Goal: Task Accomplishment & Management: Manage account settings

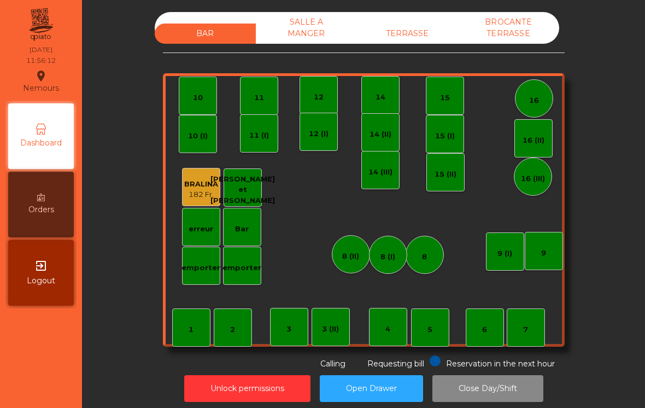
click at [192, 198] on div "182 Fr." at bounding box center [201, 194] width 34 height 11
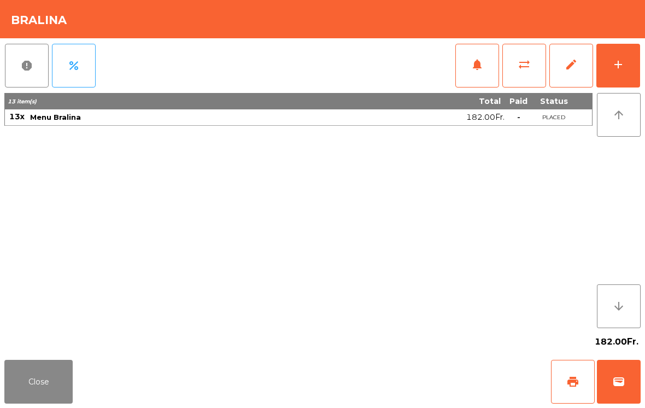
click at [614, 61] on div "add" at bounding box center [618, 64] width 13 height 13
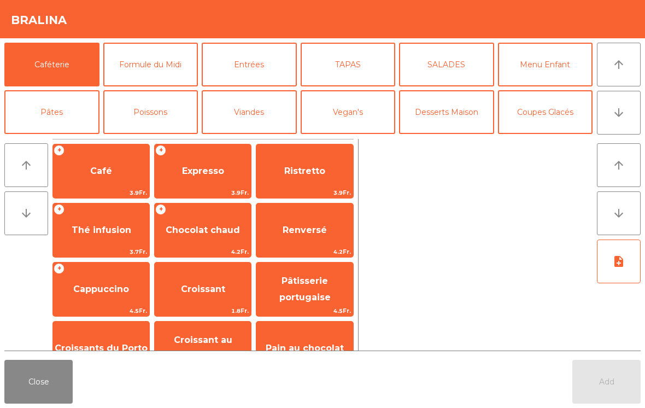
click at [128, 65] on button "Formule du Midi" at bounding box center [150, 65] width 95 height 44
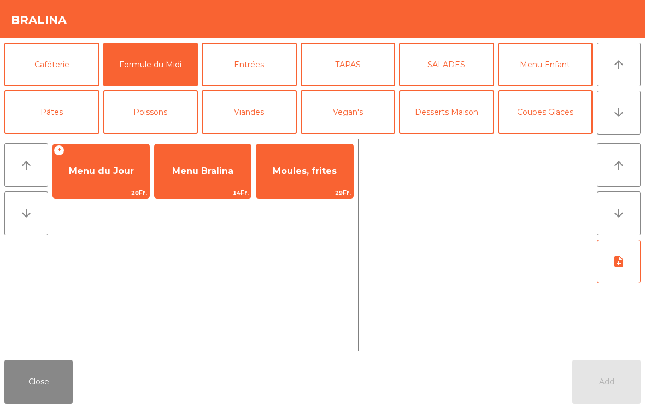
click at [196, 180] on span "Menu Bralina" at bounding box center [203, 171] width 96 height 30
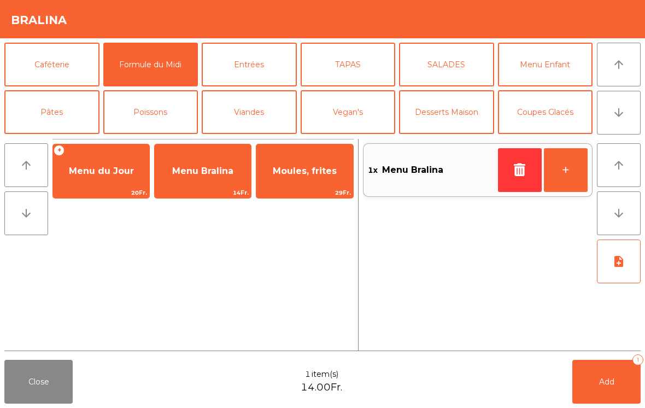
click at [571, 184] on button "+" at bounding box center [566, 170] width 44 height 44
click at [590, 384] on button "Add 3" at bounding box center [606, 382] width 68 height 44
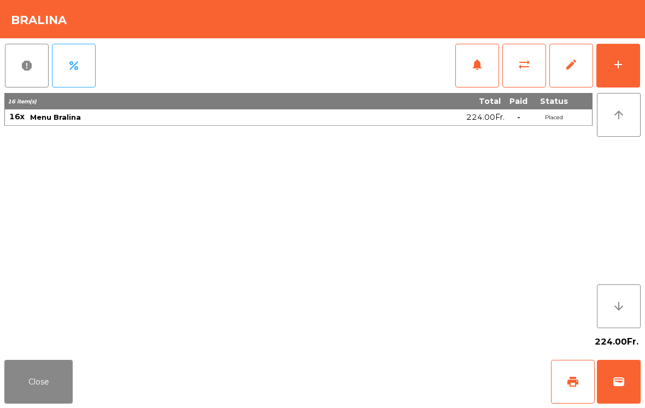
click at [14, 383] on button "Close" at bounding box center [38, 382] width 68 height 44
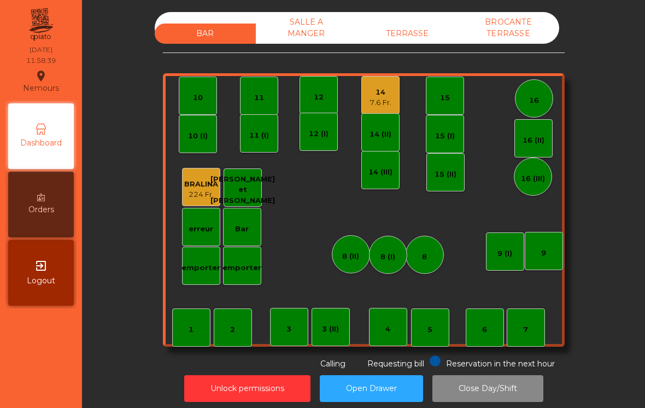
click at [186, 195] on div "224 Fr." at bounding box center [201, 194] width 34 height 11
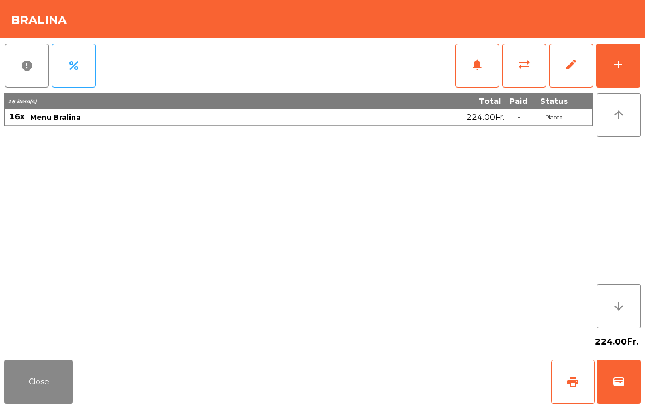
click at [638, 72] on button "add" at bounding box center [618, 66] width 44 height 44
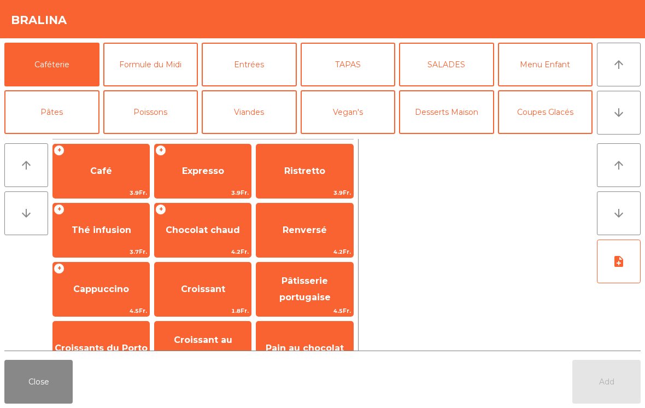
click at [148, 55] on button "Formule du Midi" at bounding box center [150, 65] width 95 height 44
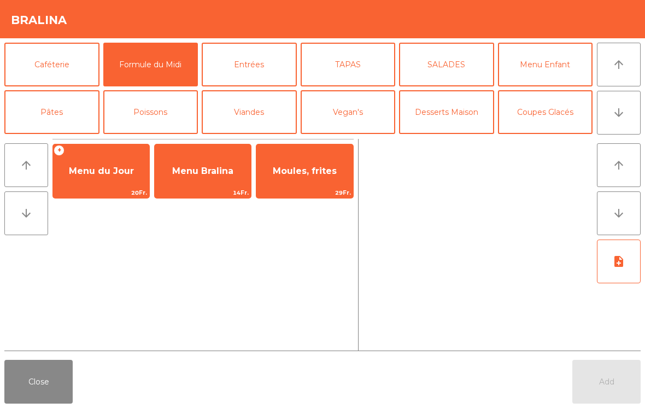
click at [211, 191] on span "14Fr." at bounding box center [203, 192] width 96 height 10
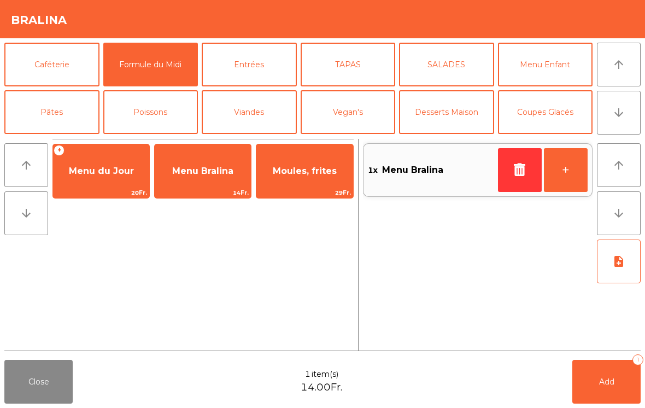
click at [579, 172] on button "+" at bounding box center [566, 170] width 44 height 44
click at [576, 172] on button "+" at bounding box center [566, 170] width 44 height 44
click at [607, 384] on span "Add" at bounding box center [606, 382] width 15 height 10
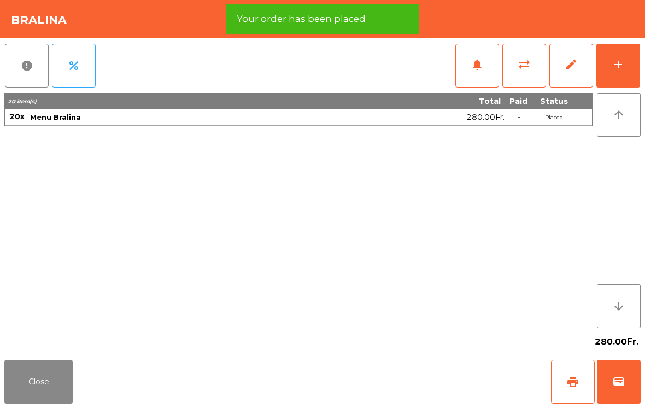
click at [47, 382] on button "Close" at bounding box center [38, 382] width 68 height 44
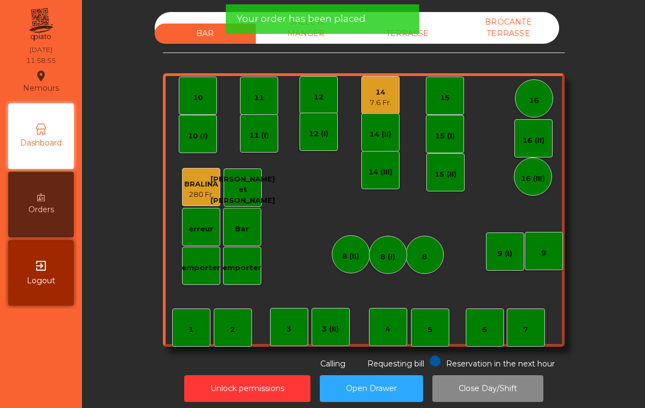
click at [560, 254] on div "9" at bounding box center [544, 251] width 38 height 38
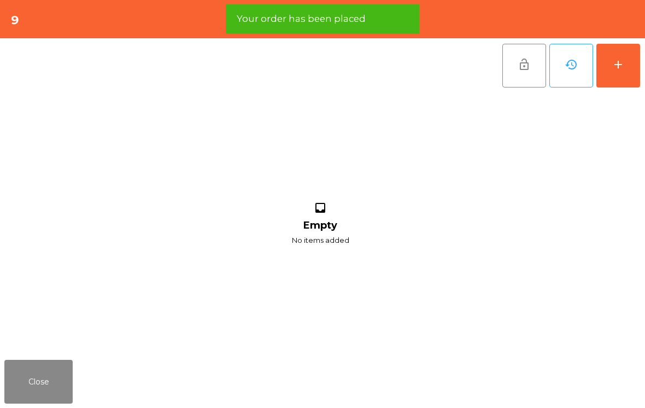
click at [625, 51] on button "add" at bounding box center [618, 66] width 44 height 44
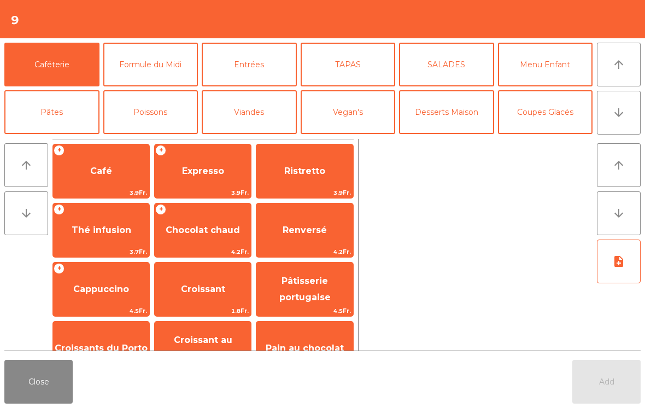
click at [255, 115] on button "Viandes" at bounding box center [249, 112] width 95 height 44
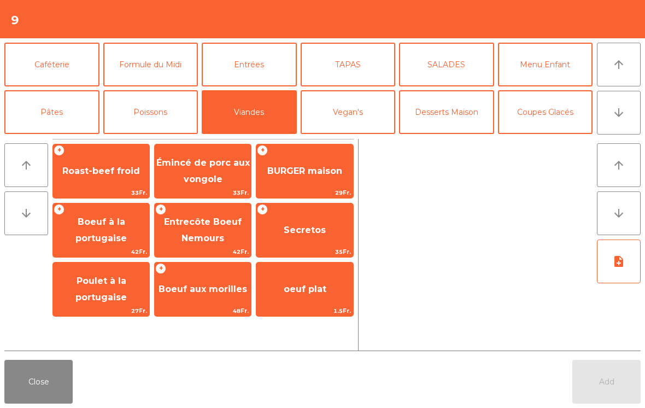
click at [220, 232] on span "Entrecôte Boeuf Nemours" at bounding box center [203, 229] width 78 height 27
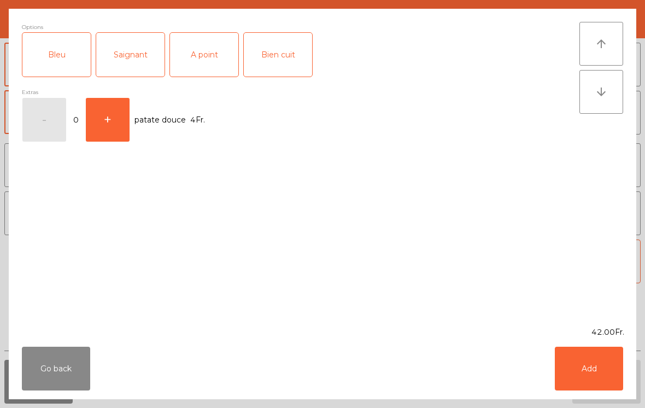
click at [128, 69] on div "Saignant" at bounding box center [130, 55] width 68 height 44
click at [596, 368] on button "Add" at bounding box center [589, 369] width 68 height 44
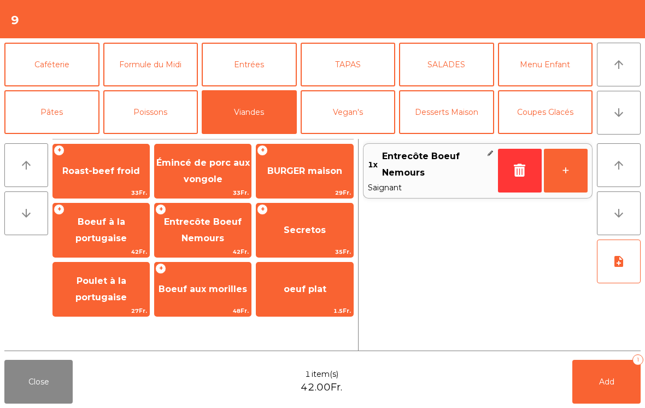
click at [605, 269] on button "note_add" at bounding box center [619, 261] width 44 height 44
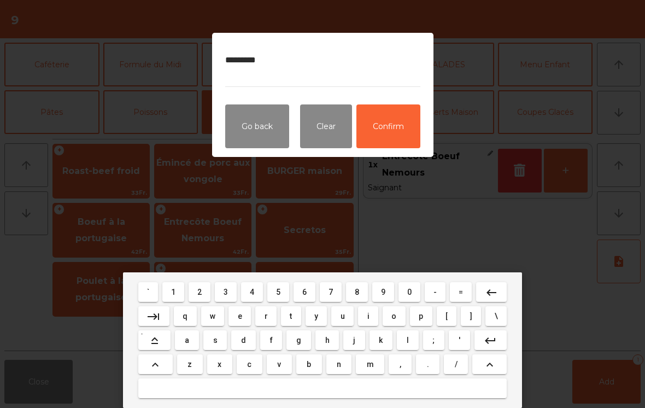
type textarea "*********"
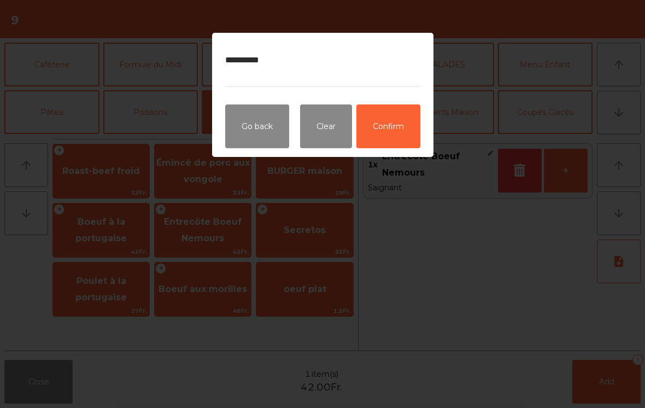
click at [397, 127] on button "Confirm" at bounding box center [388, 126] width 64 height 44
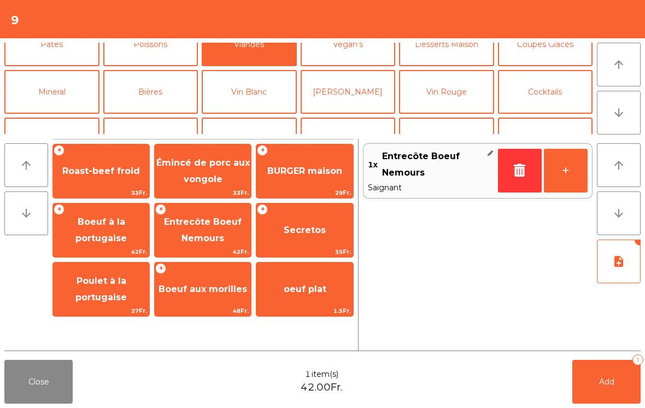
scroll to position [68, 0]
click at [71, 94] on button "Mineral" at bounding box center [51, 91] width 95 height 44
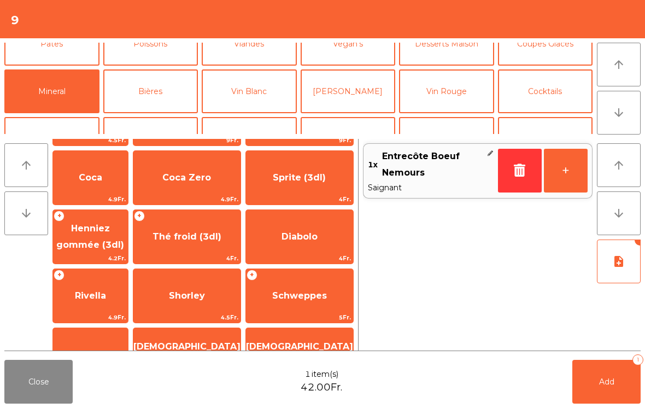
scroll to position [123, 0]
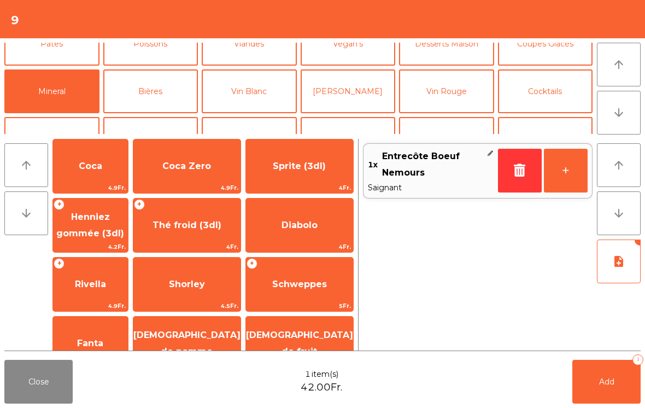
click at [179, 232] on span "Thé froid (3dl)" at bounding box center [186, 225] width 107 height 30
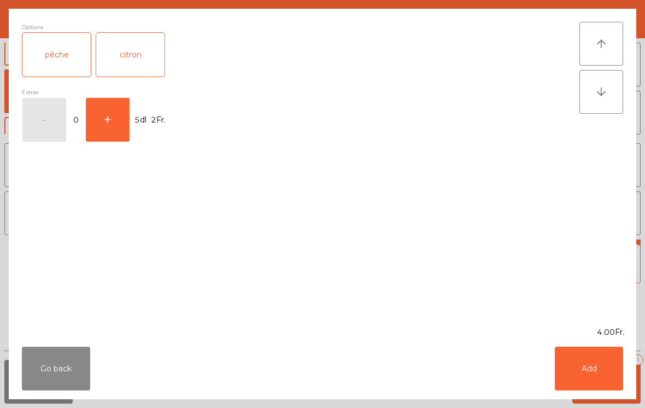
click at [112, 127] on button "+" at bounding box center [108, 120] width 44 height 44
click at [605, 366] on button "Add" at bounding box center [589, 369] width 68 height 44
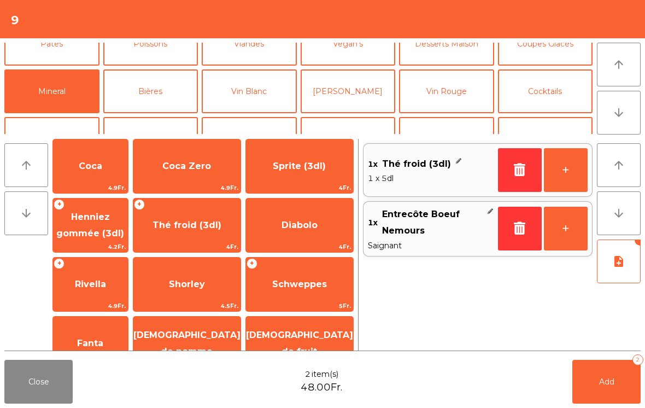
click at [604, 366] on button "Add 2" at bounding box center [606, 382] width 68 height 44
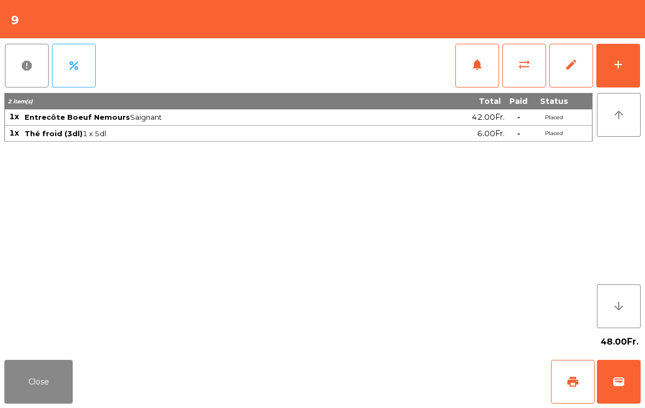
click at [29, 357] on div "Close print wallet" at bounding box center [322, 381] width 645 height 52
click at [38, 379] on button "Close" at bounding box center [38, 382] width 68 height 44
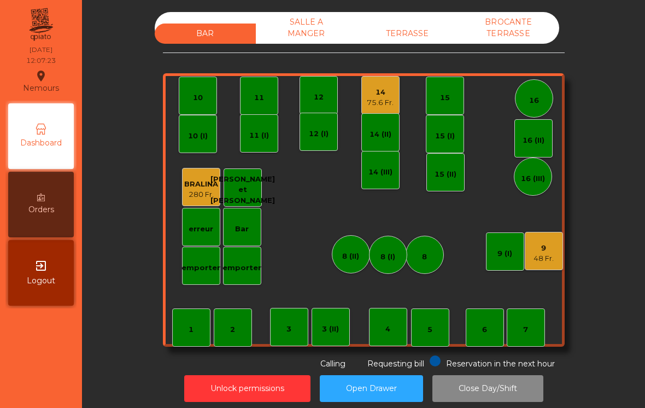
click at [375, 97] on div "75.6 Fr." at bounding box center [380, 102] width 27 height 11
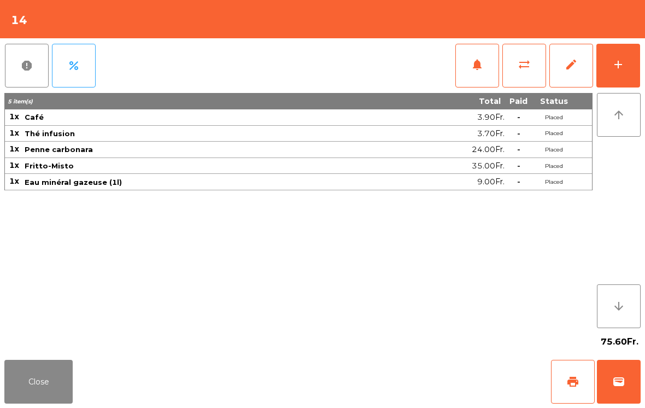
click at [22, 385] on button "Close" at bounding box center [38, 382] width 68 height 44
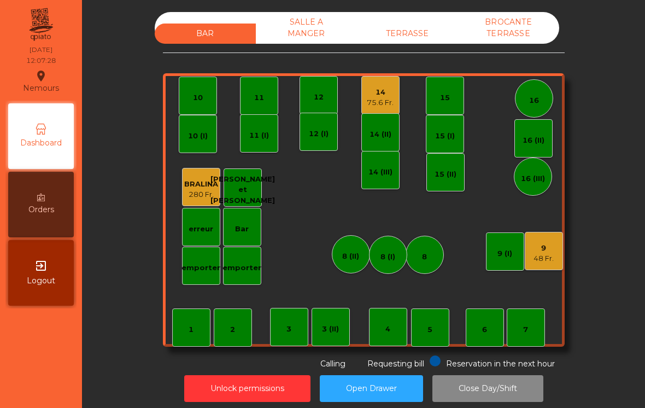
click at [381, 325] on div "4" at bounding box center [388, 327] width 38 height 38
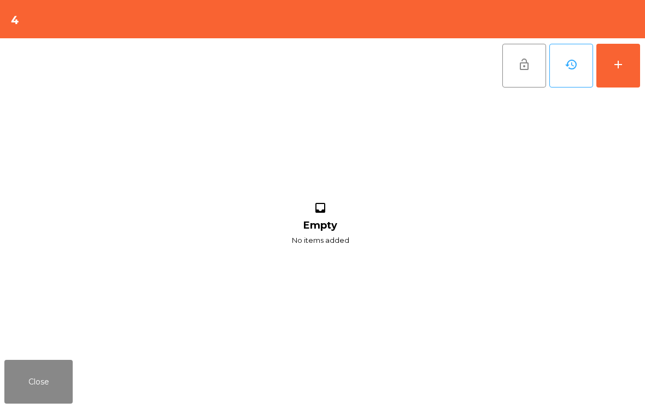
click at [612, 81] on button "add" at bounding box center [618, 66] width 44 height 44
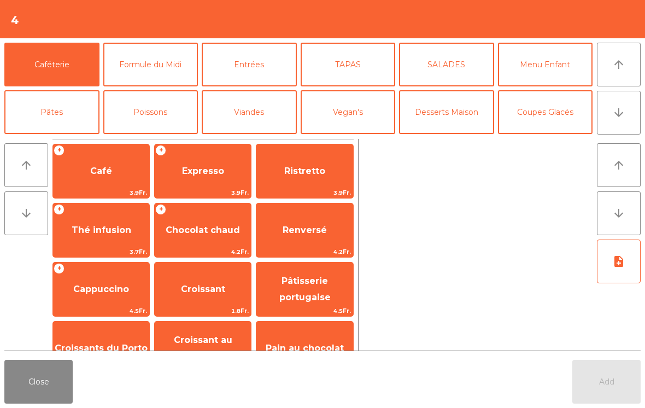
click at [127, 79] on button "Formule du Midi" at bounding box center [150, 65] width 95 height 44
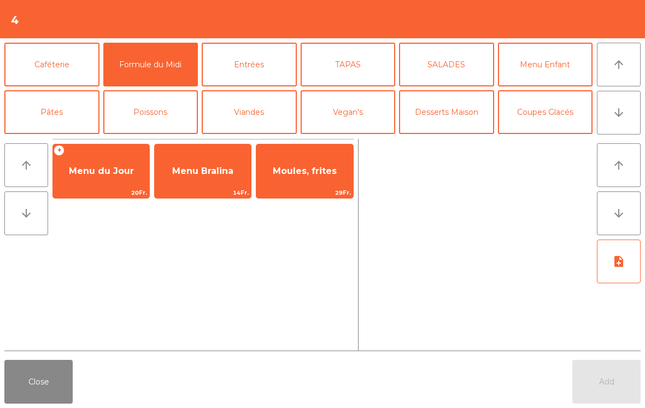
click at [84, 185] on span "Menu du Jour" at bounding box center [101, 171] width 96 height 30
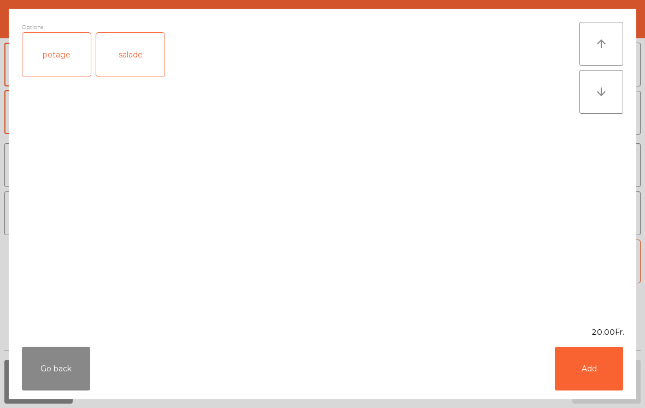
click at [567, 367] on button "Add" at bounding box center [589, 369] width 68 height 44
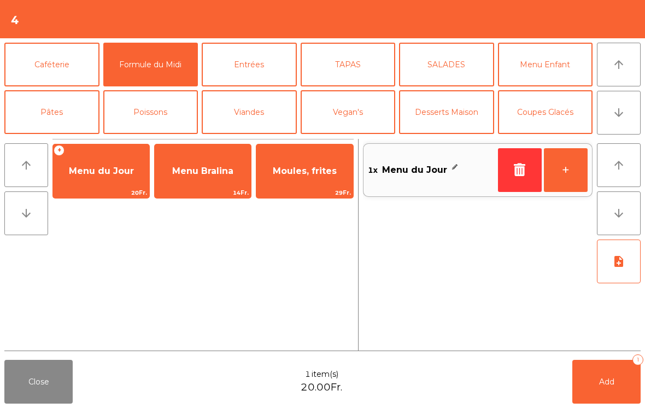
click at [608, 108] on button "arrow_downward" at bounding box center [619, 113] width 44 height 44
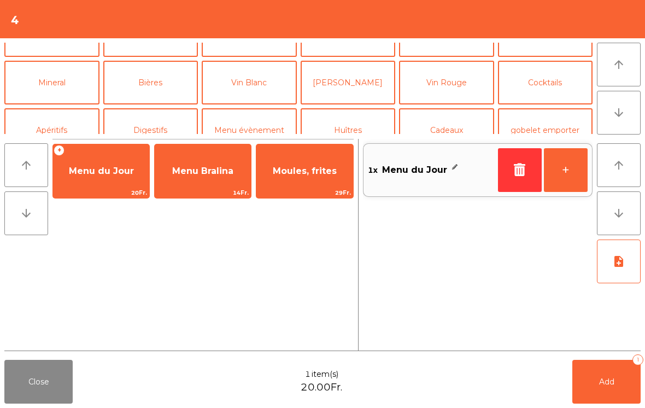
scroll to position [95, 0]
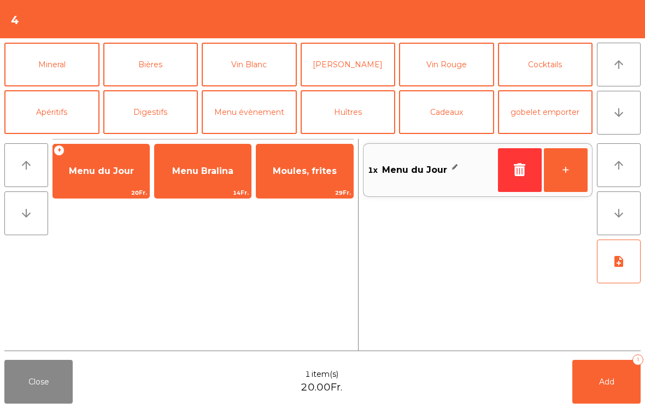
click at [39, 74] on button "Mineral" at bounding box center [51, 65] width 95 height 44
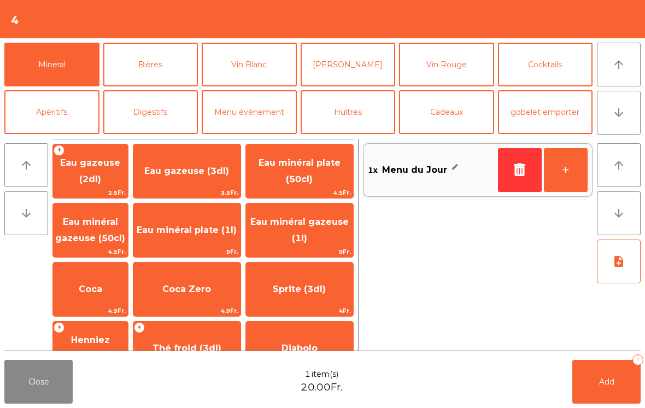
click at [102, 240] on span "Eau minéral gazeuse (50cl)" at bounding box center [90, 229] width 70 height 27
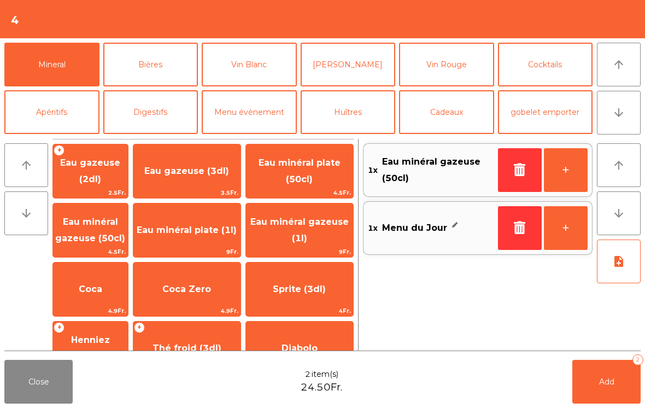
click at [587, 382] on button "Add 2" at bounding box center [606, 382] width 68 height 44
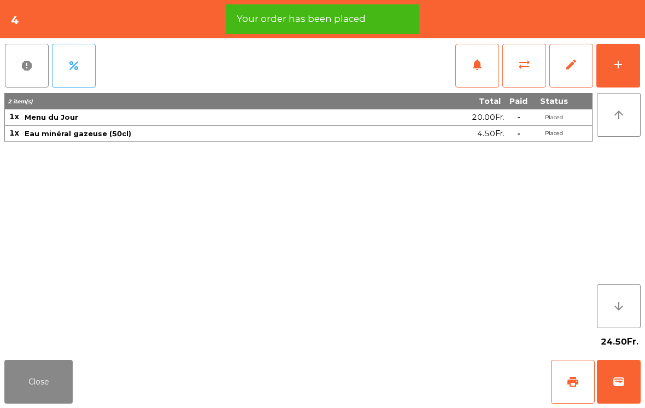
click at [38, 372] on button "Close" at bounding box center [38, 382] width 68 height 44
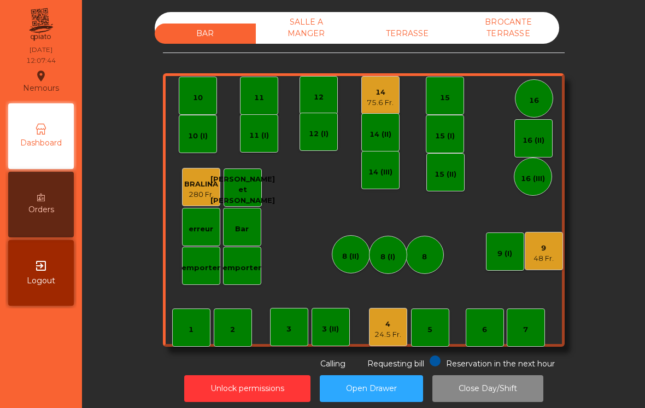
click at [362, 92] on div "14 75.6 Fr." at bounding box center [380, 95] width 38 height 38
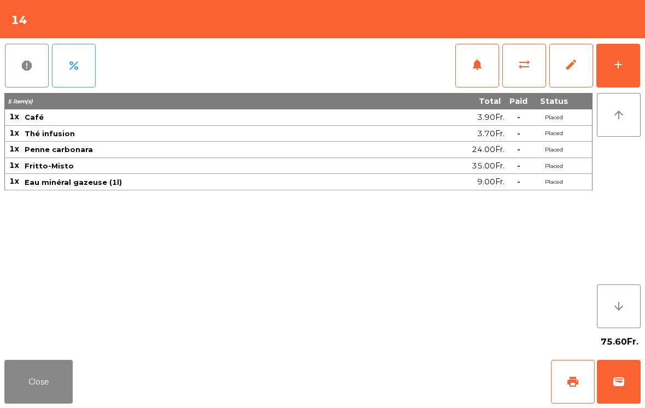
click at [39, 377] on button "Close" at bounding box center [38, 382] width 68 height 44
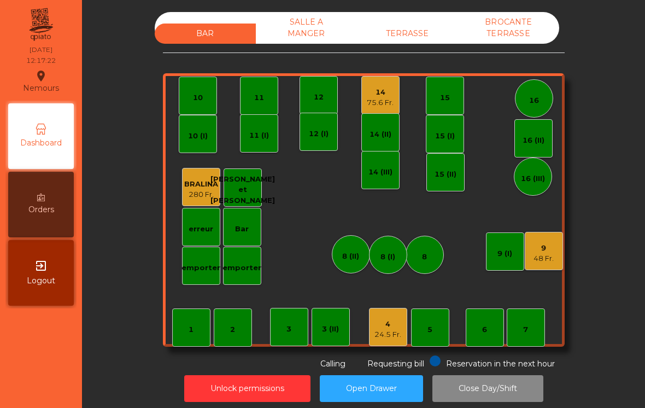
click at [392, 331] on div "24.5 Fr." at bounding box center [387, 334] width 27 height 11
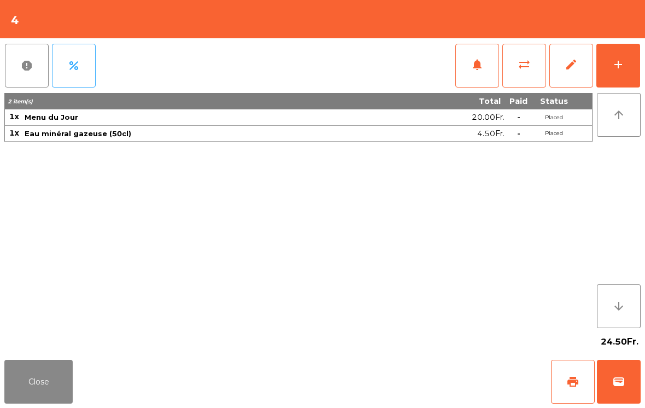
click at [476, 67] on span "notifications" at bounding box center [477, 64] width 13 height 13
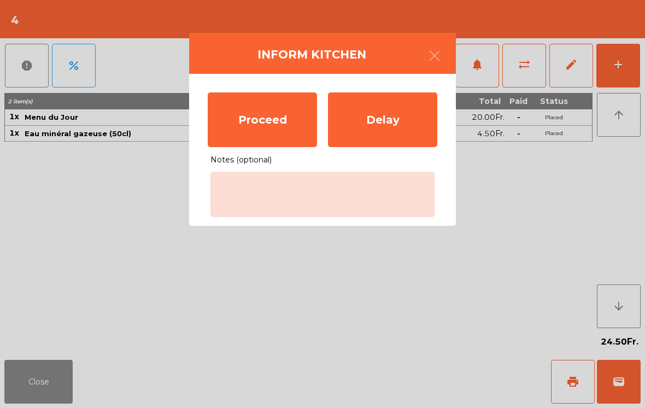
click at [268, 131] on div "Proceed" at bounding box center [262, 119] width 109 height 55
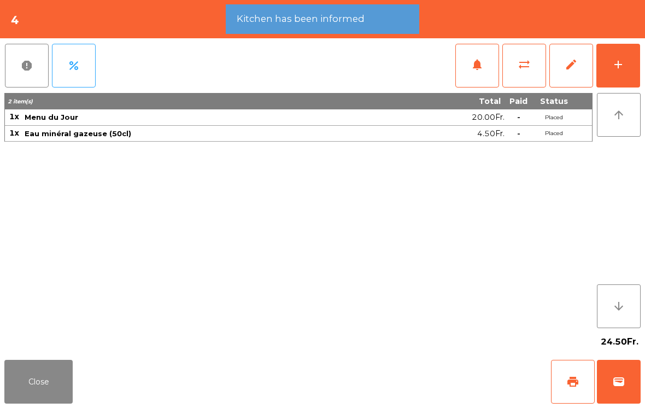
click at [31, 379] on button "Close" at bounding box center [38, 382] width 68 height 44
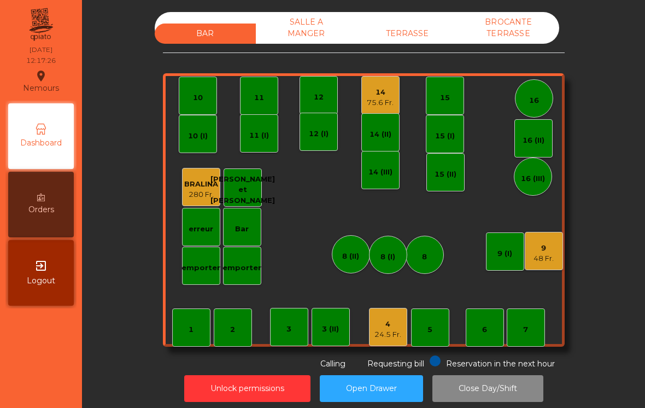
click at [532, 345] on div "7" at bounding box center [526, 327] width 38 height 38
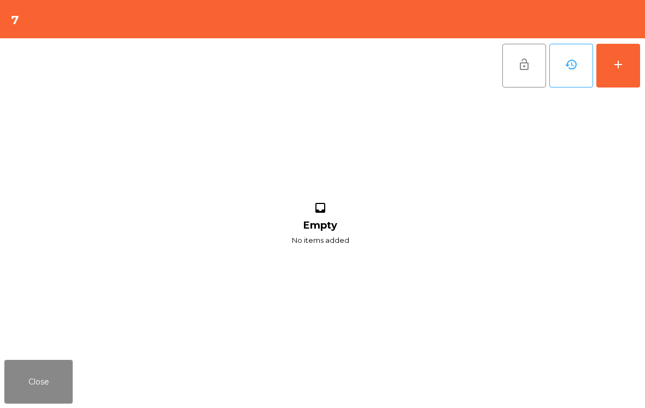
click at [618, 75] on button "add" at bounding box center [618, 66] width 44 height 44
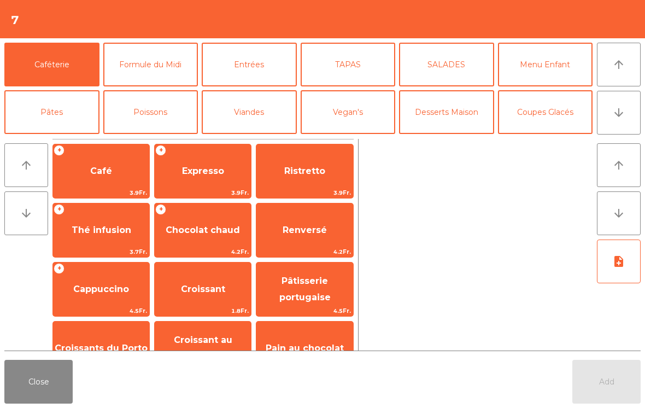
click at [617, 115] on icon "arrow_downward" at bounding box center [618, 112] width 13 height 13
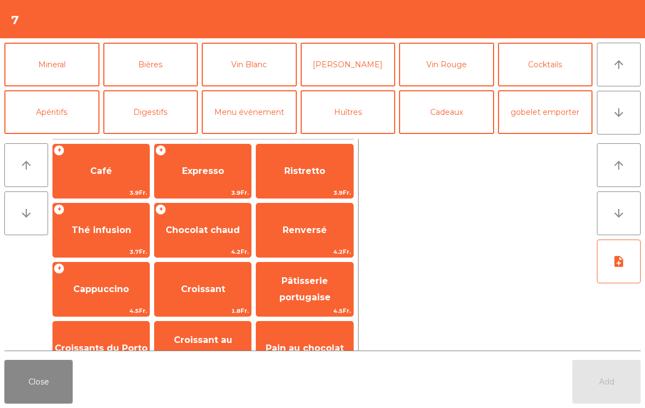
click at [141, 66] on button "Bières" at bounding box center [150, 65] width 95 height 44
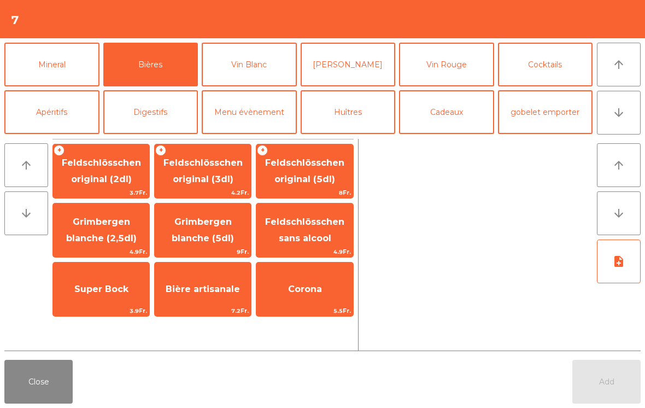
click at [190, 187] on span "Feldschlösschen original (3dl)" at bounding box center [203, 171] width 96 height 46
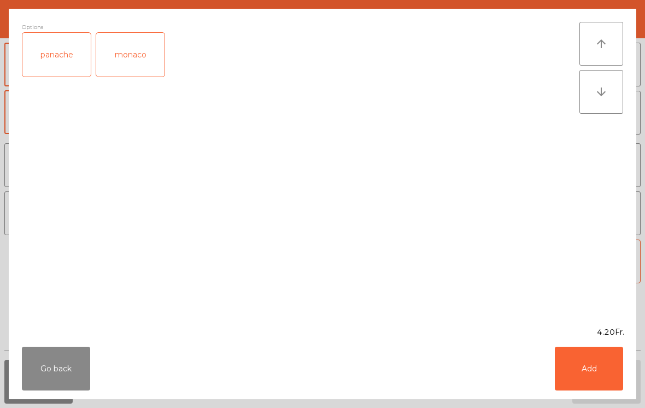
click at [62, 56] on div "panache" at bounding box center [56, 55] width 68 height 44
click at [577, 352] on button "Add" at bounding box center [589, 369] width 68 height 44
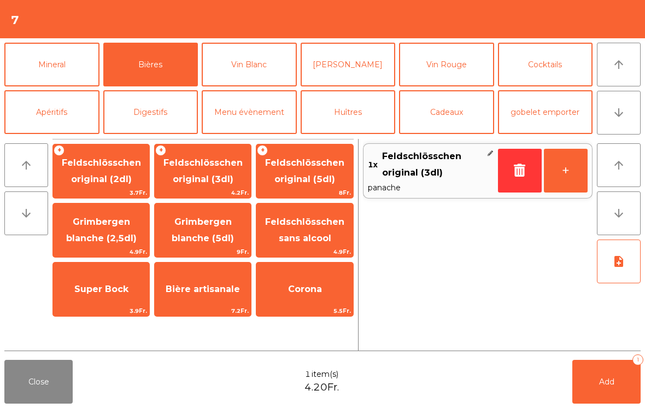
click at [52, 66] on button "Mineral" at bounding box center [51, 65] width 95 height 44
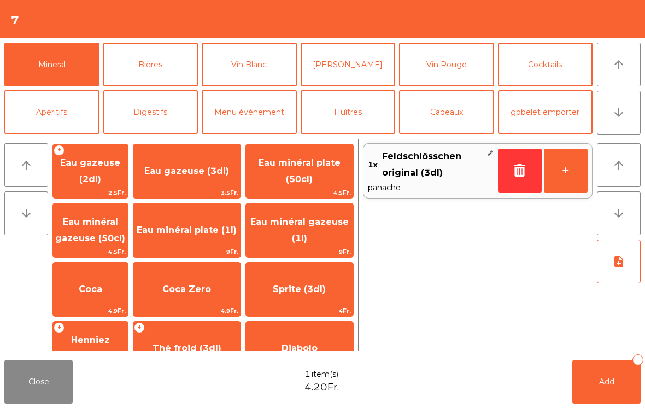
click at [100, 235] on span "Eau minéral gazeuse (50cl)" at bounding box center [90, 229] width 70 height 27
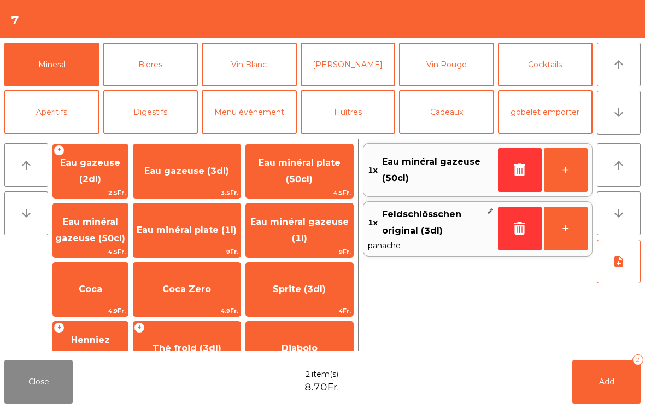
click at [596, 385] on button "Add 2" at bounding box center [606, 382] width 68 height 44
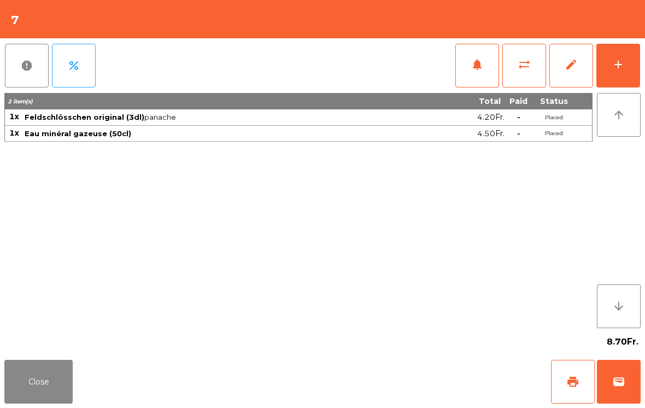
click at [628, 68] on button "add" at bounding box center [618, 66] width 44 height 44
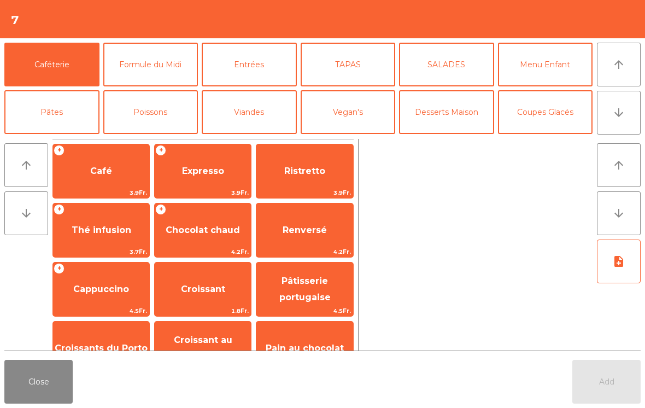
click at [176, 74] on button "Formule du Midi" at bounding box center [150, 65] width 95 height 44
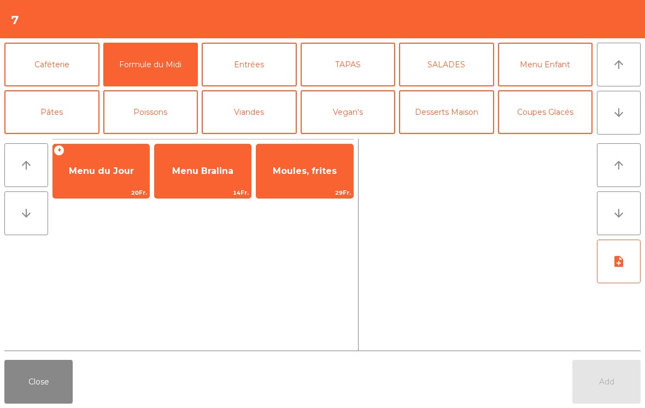
click at [109, 177] on span "Menu du Jour" at bounding box center [101, 171] width 96 height 30
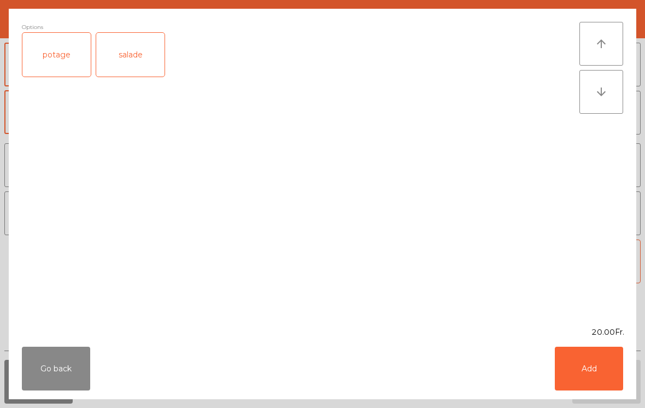
click at [134, 54] on div "salade" at bounding box center [130, 55] width 68 height 44
click at [600, 360] on button "Add" at bounding box center [589, 369] width 68 height 44
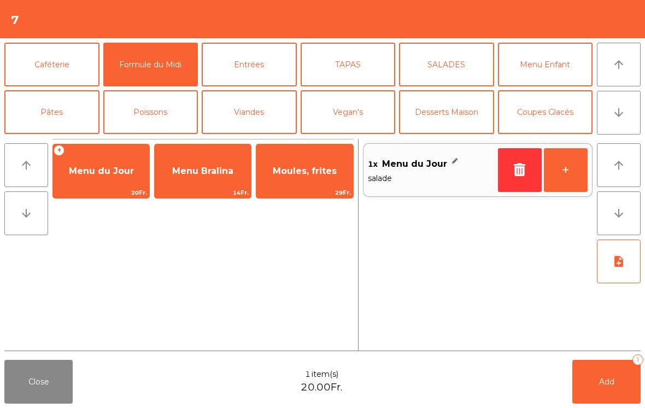
click at [64, 106] on button "Pâtes" at bounding box center [51, 112] width 95 height 44
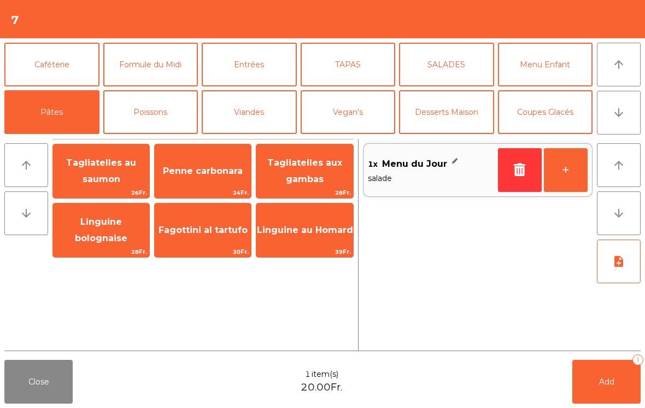
click at [313, 183] on span "Tagliatelles aux gambas" at bounding box center [304, 170] width 75 height 27
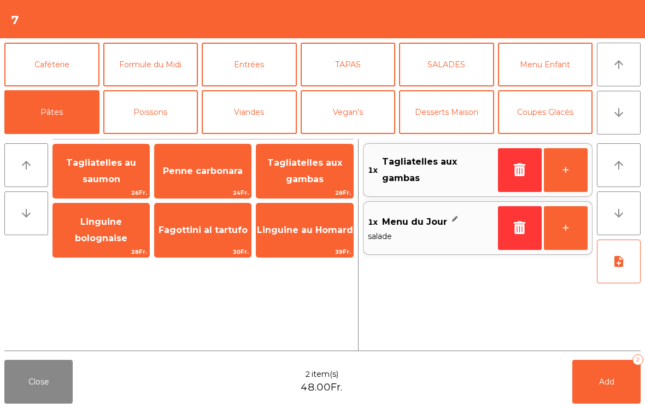
click at [616, 399] on button "Add 2" at bounding box center [606, 382] width 68 height 44
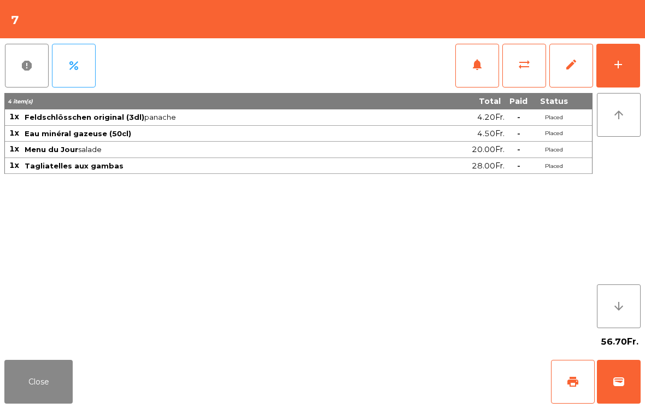
click at [61, 398] on button "Close" at bounding box center [38, 382] width 68 height 44
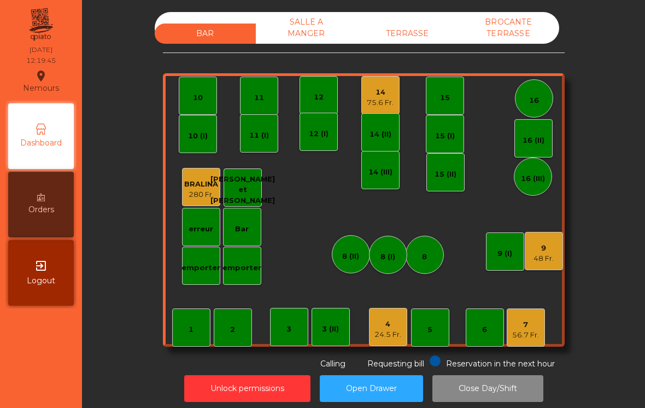
click at [541, 86] on div "16" at bounding box center [534, 98] width 38 height 38
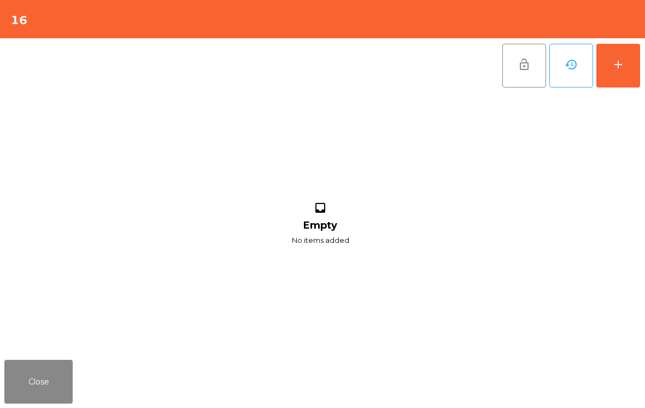
click at [638, 66] on button "add" at bounding box center [618, 66] width 44 height 44
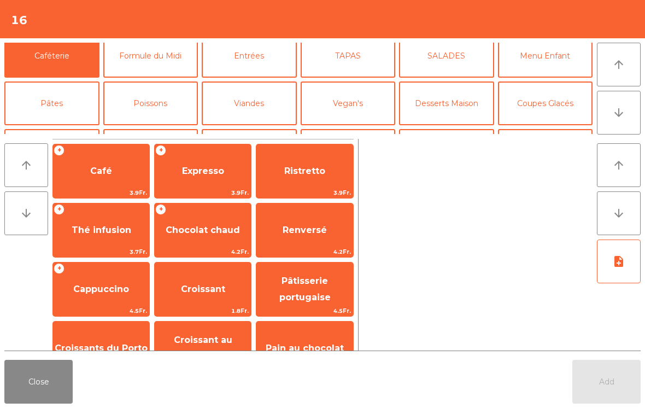
scroll to position [51, 0]
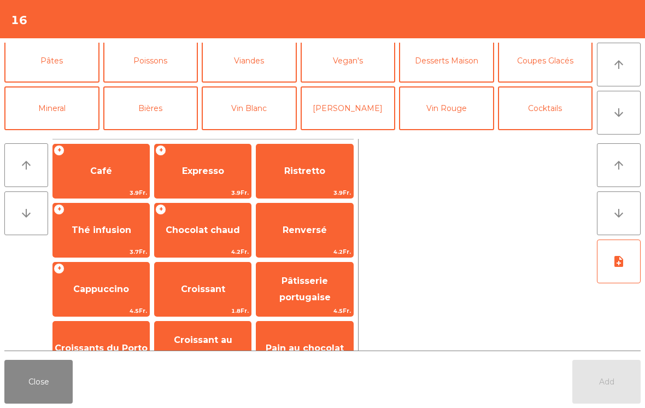
click at [55, 115] on button "Mineral" at bounding box center [51, 108] width 95 height 44
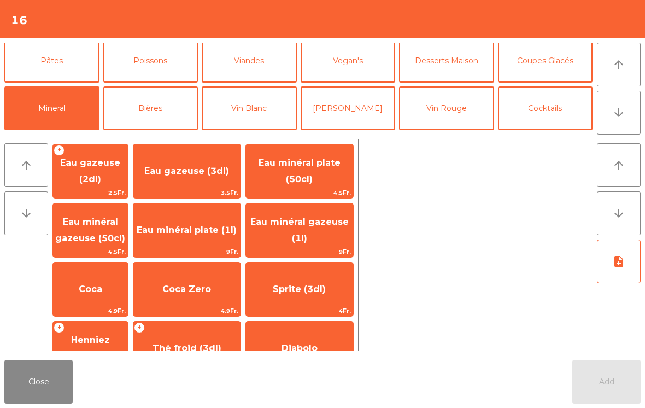
click at [327, 232] on span "Eau minéral gazeuse (1l)" at bounding box center [299, 230] width 107 height 46
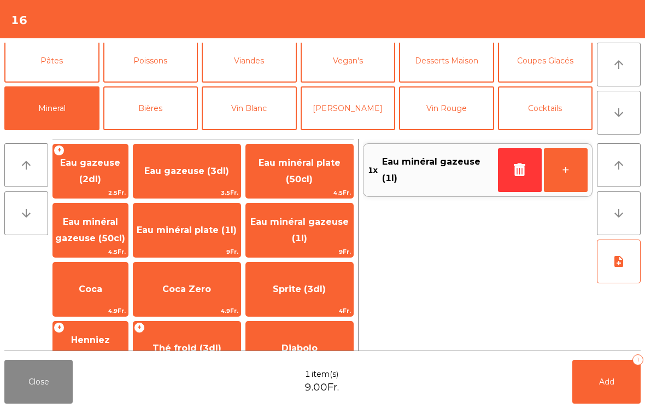
click at [204, 278] on span "Coca Zero" at bounding box center [186, 289] width 107 height 30
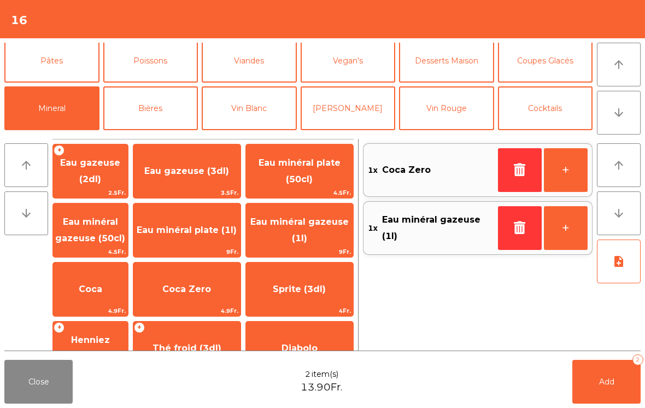
click at [204, 278] on span "Coca Zero" at bounding box center [186, 289] width 107 height 30
click at [165, 67] on button "Poissons" at bounding box center [150, 61] width 95 height 44
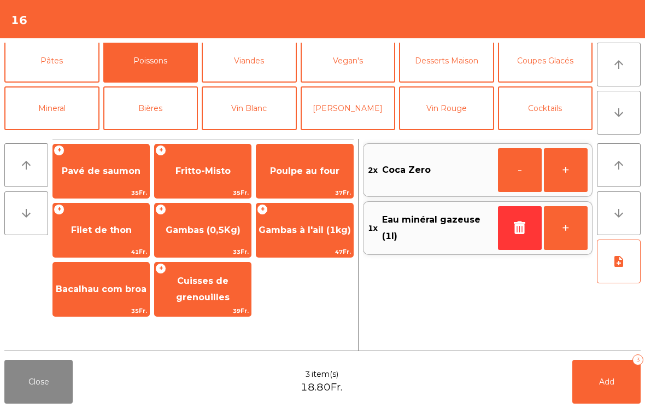
click at [161, 104] on button "Bières" at bounding box center [150, 108] width 95 height 44
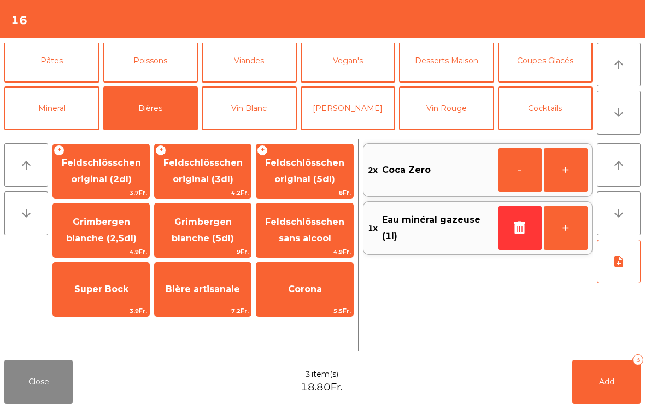
click at [316, 231] on span "Feldschlösschen sans alcool" at bounding box center [304, 230] width 96 height 46
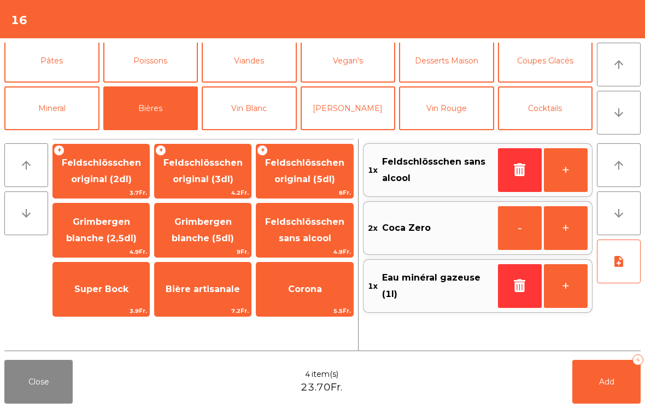
click at [214, 183] on span "Feldschlösschen original (3dl)" at bounding box center [202, 170] width 79 height 27
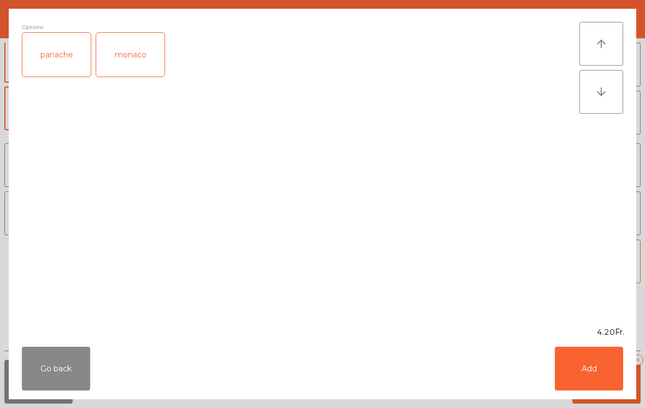
click at [598, 377] on button "Add" at bounding box center [589, 369] width 68 height 44
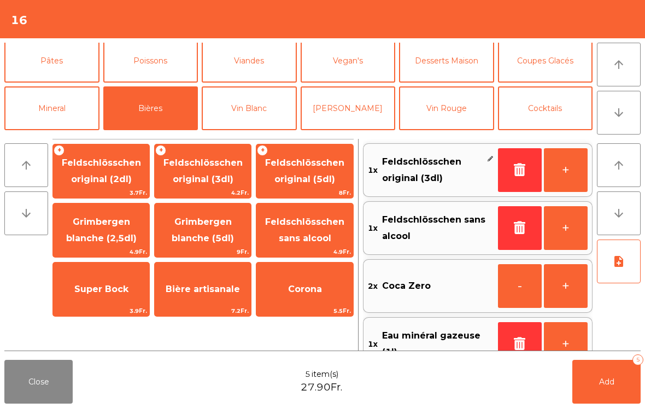
click at [596, 401] on button "Add 5" at bounding box center [606, 382] width 68 height 44
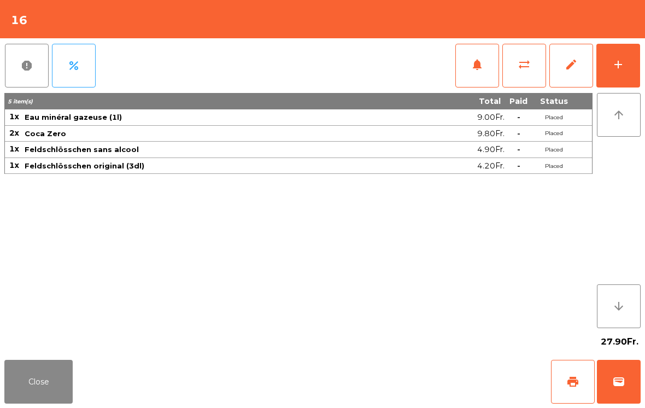
click at [71, 392] on button "Close" at bounding box center [38, 382] width 68 height 44
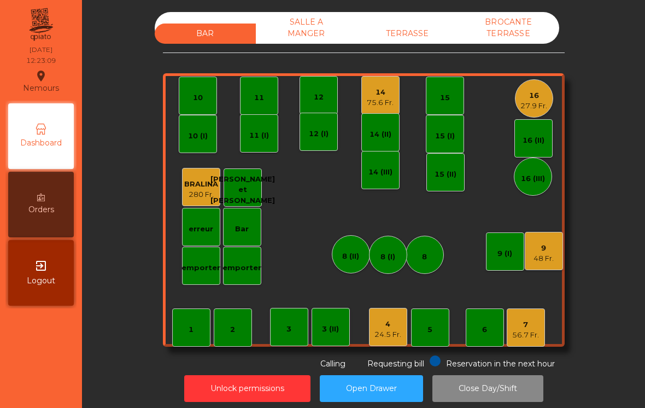
click at [261, 105] on div "11" at bounding box center [259, 96] width 38 height 38
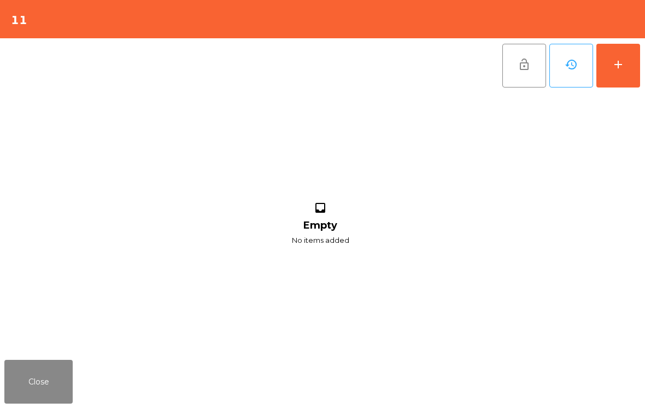
click at [629, 67] on button "add" at bounding box center [618, 66] width 44 height 44
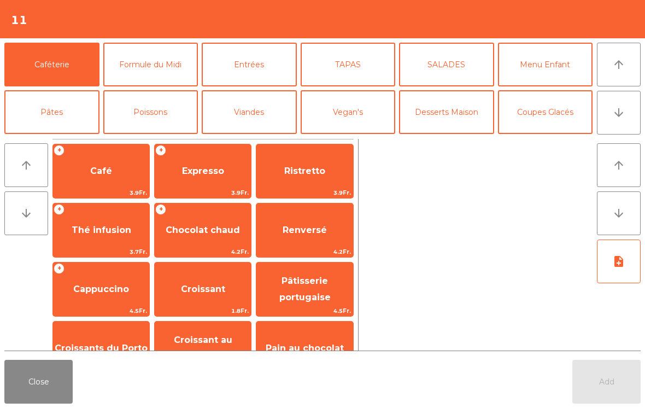
click at [71, 109] on button "Pâtes" at bounding box center [51, 112] width 95 height 44
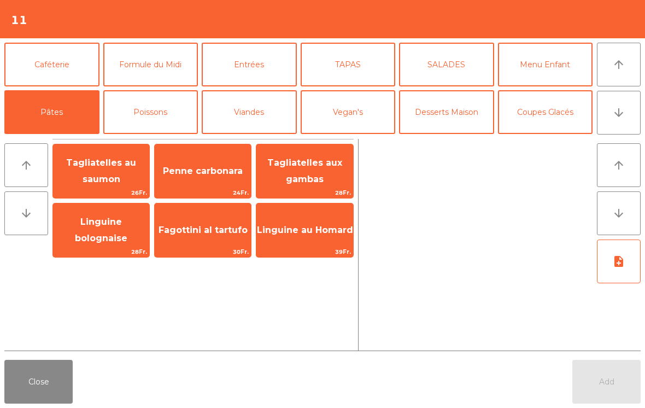
click at [115, 174] on span "Tagliatelles au saumon" at bounding box center [101, 170] width 70 height 27
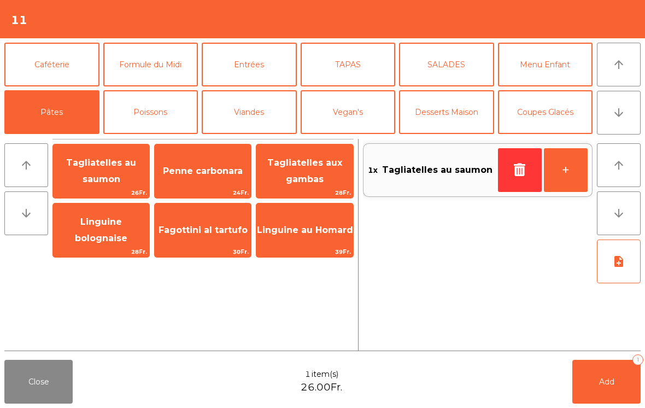
click at [201, 173] on span "Penne carbonara" at bounding box center [203, 171] width 80 height 10
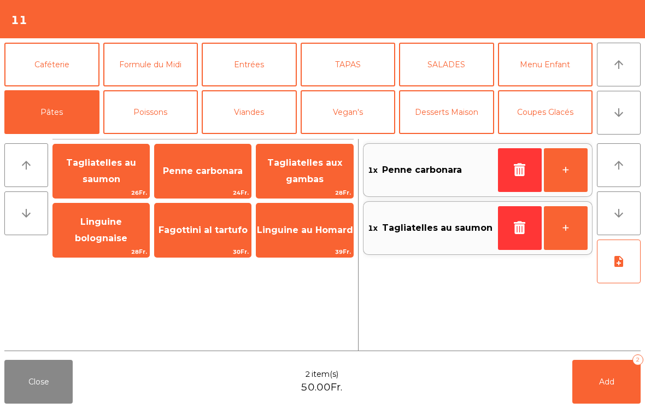
scroll to position [49, 0]
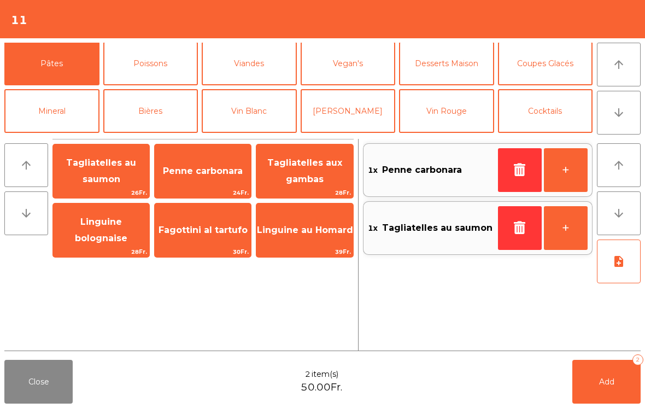
click at [448, 117] on button "Vin Rouge" at bounding box center [446, 111] width 95 height 44
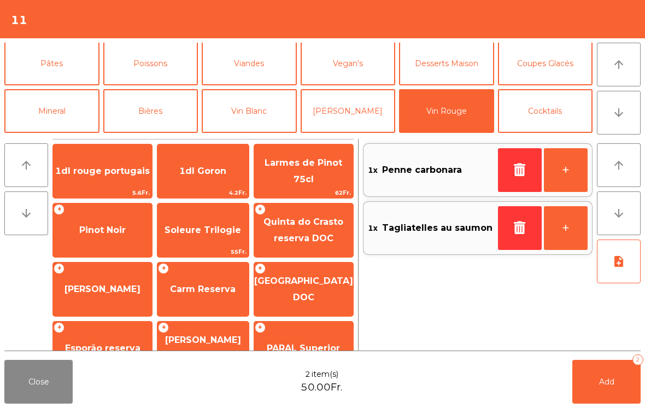
click at [128, 234] on span "Pinot Noir" at bounding box center [102, 230] width 99 height 30
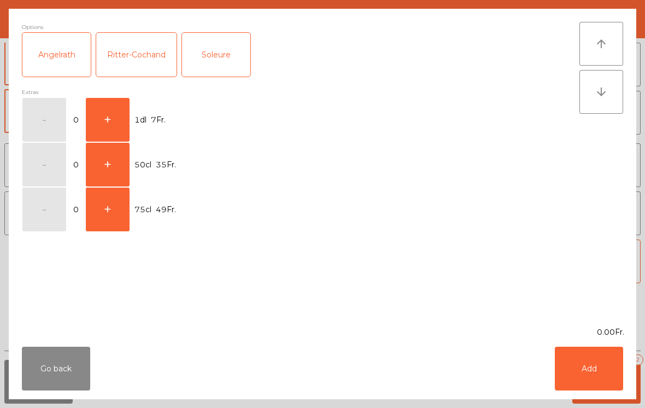
click at [121, 128] on button "+" at bounding box center [108, 120] width 44 height 44
click at [590, 365] on button "Add" at bounding box center [589, 369] width 68 height 44
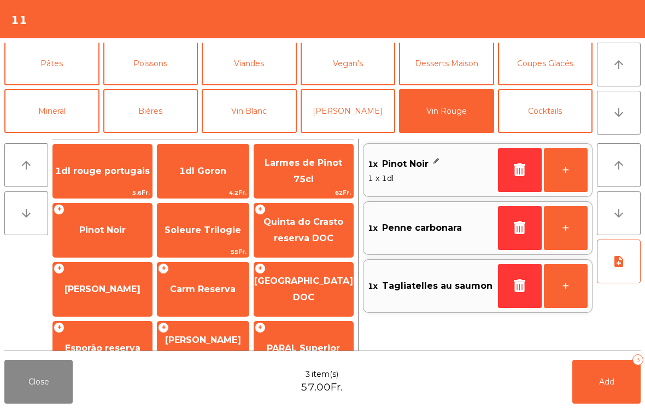
click at [561, 230] on button "+" at bounding box center [566, 228] width 44 height 44
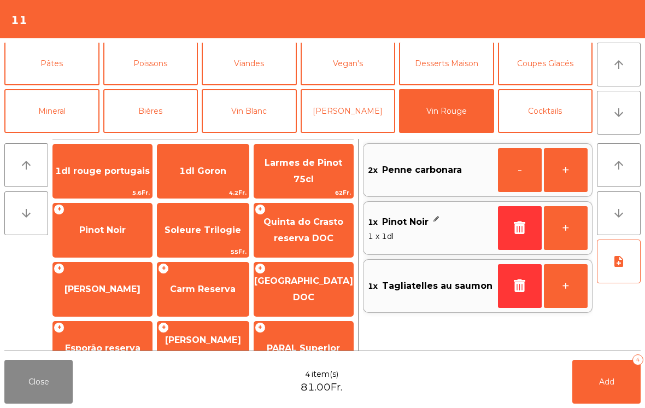
click at [511, 172] on button "-" at bounding box center [520, 170] width 44 height 44
click at [564, 226] on button "+" at bounding box center [566, 228] width 44 height 44
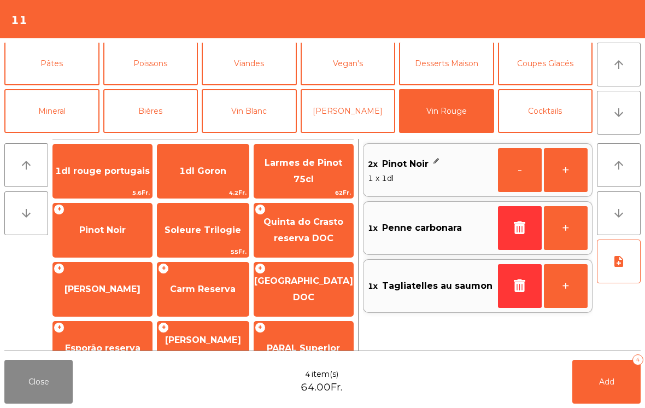
click at [566, 162] on button "+" at bounding box center [566, 170] width 44 height 44
click at [596, 385] on button "Add 5" at bounding box center [606, 382] width 68 height 44
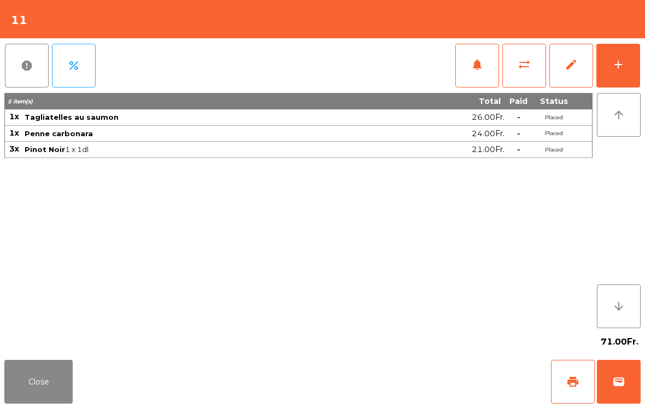
click at [39, 373] on button "Close" at bounding box center [38, 382] width 68 height 44
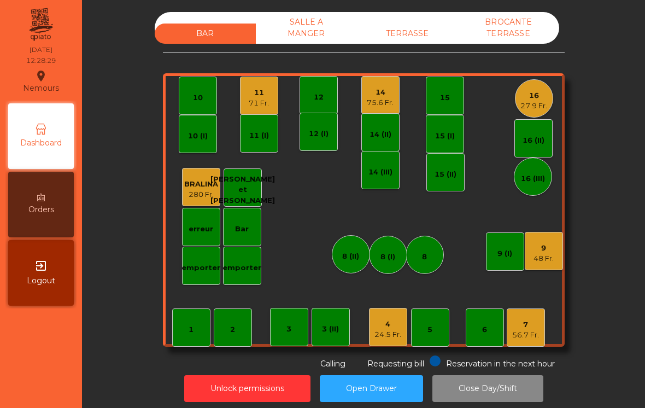
click at [521, 101] on div "27.9 Fr." at bounding box center [533, 106] width 27 height 11
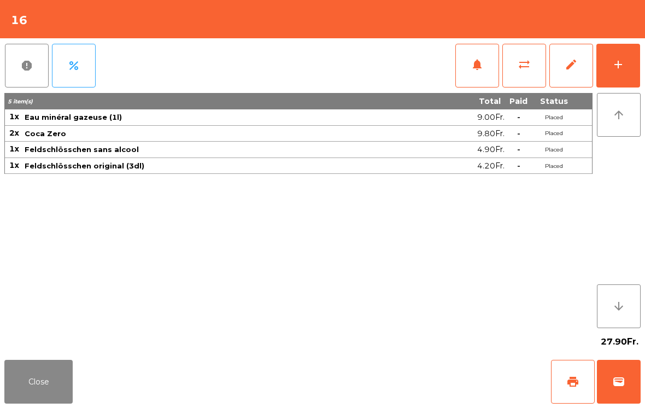
click at [623, 64] on div "add" at bounding box center [618, 64] width 13 height 13
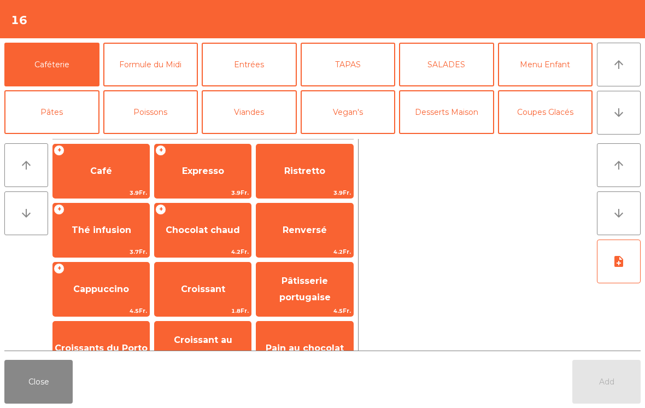
click at [262, 71] on button "Entrées" at bounding box center [249, 65] width 95 height 44
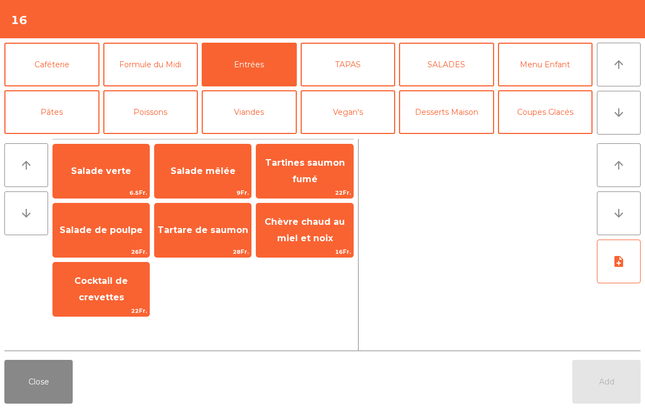
click at [89, 180] on span "Salade verte" at bounding box center [101, 171] width 96 height 30
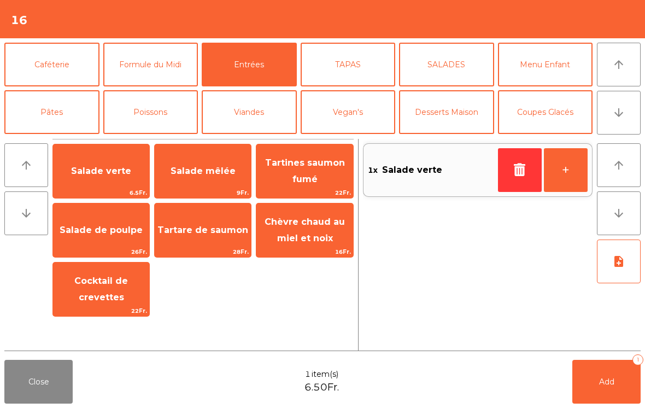
click at [573, 180] on button "+" at bounding box center [566, 170] width 44 height 44
click at [566, 173] on button "+" at bounding box center [566, 170] width 44 height 44
click at [222, 236] on span "Tartare de saumon" at bounding box center [203, 230] width 96 height 30
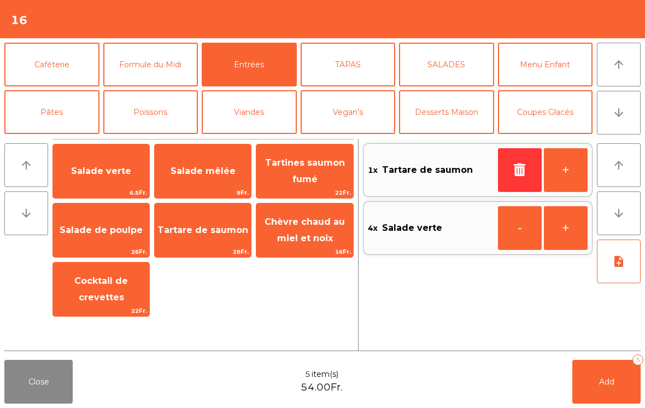
click at [259, 126] on button "Viandes" at bounding box center [249, 112] width 95 height 44
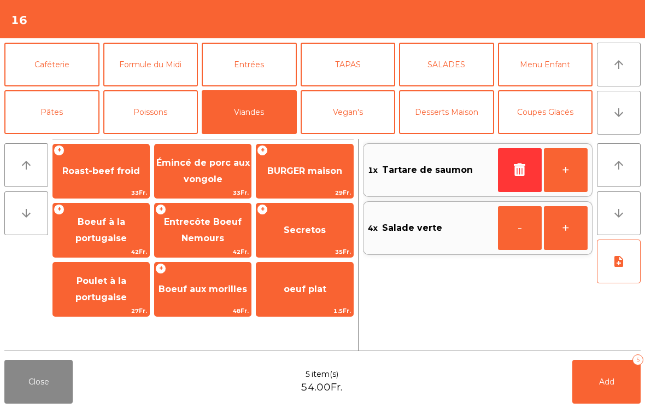
click at [204, 238] on span "Entrecôte Boeuf Nemours" at bounding box center [203, 229] width 78 height 27
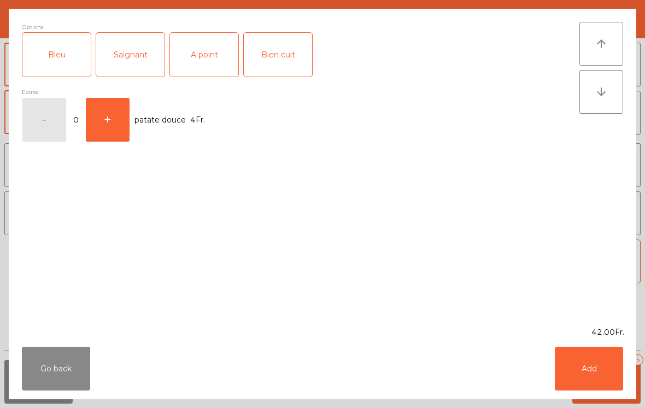
click at [209, 66] on div "A point" at bounding box center [204, 55] width 68 height 44
click at [583, 361] on button "Add" at bounding box center [589, 369] width 68 height 44
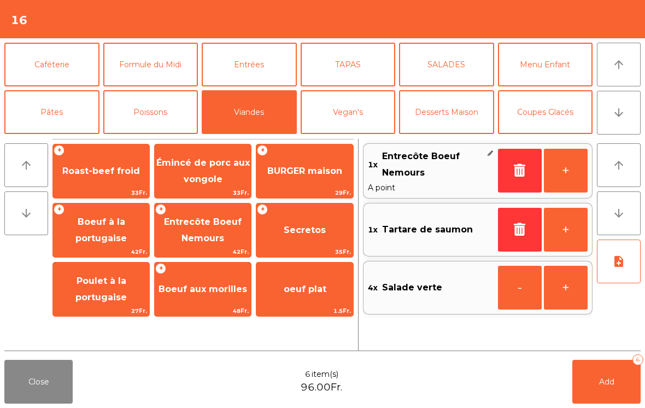
click at [565, 175] on button "+" at bounding box center [566, 171] width 44 height 44
click at [565, 174] on button "+" at bounding box center [566, 171] width 44 height 44
click at [50, 115] on button "Pâtes" at bounding box center [51, 112] width 95 height 44
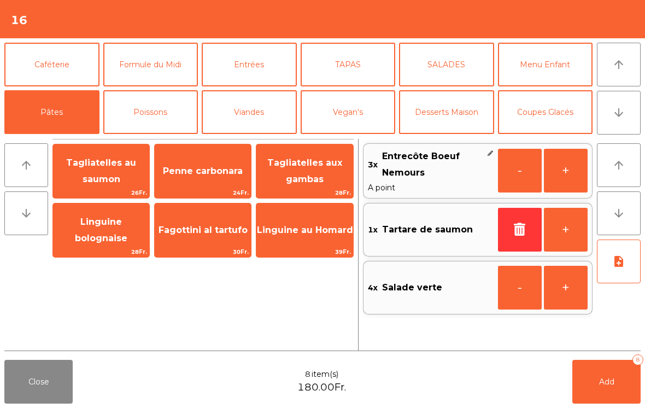
click at [209, 241] on span "Fagottini al tartufo" at bounding box center [203, 230] width 96 height 30
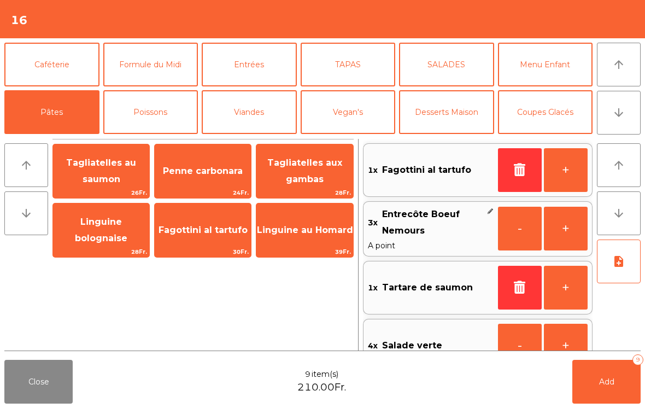
click at [195, 177] on span "Penne carbonara" at bounding box center [203, 171] width 96 height 30
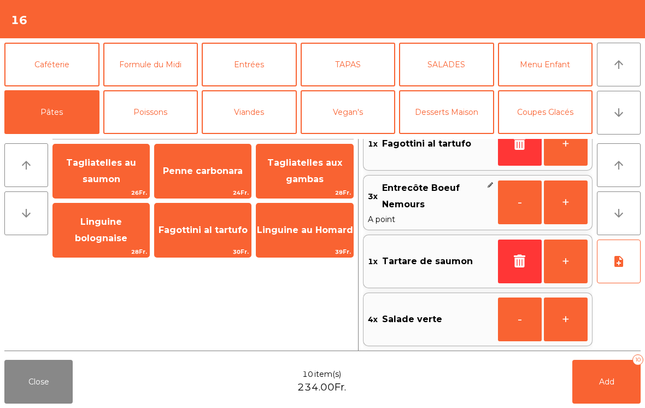
scroll to position [84, 0]
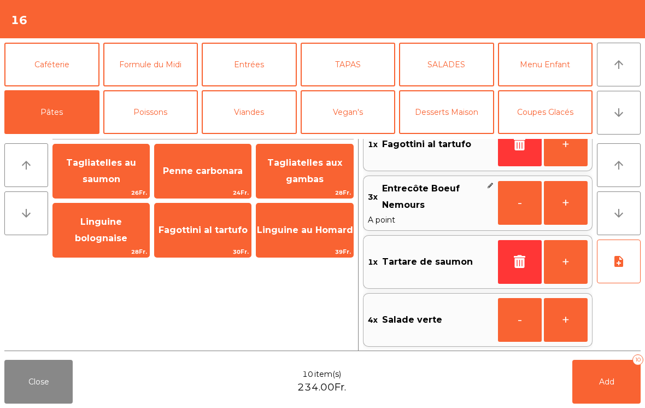
click at [621, 267] on icon "note_add" at bounding box center [618, 261] width 13 height 13
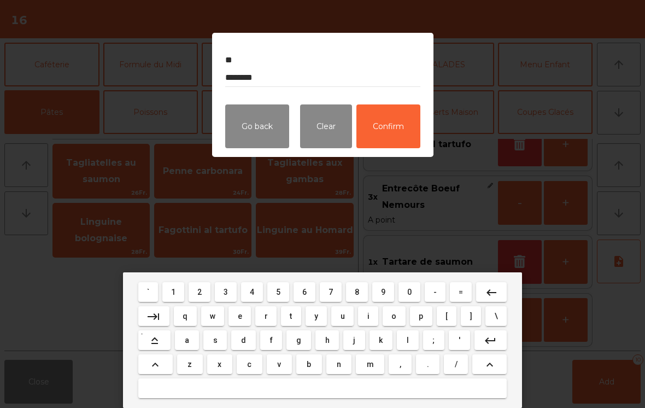
type textarea "** ********"
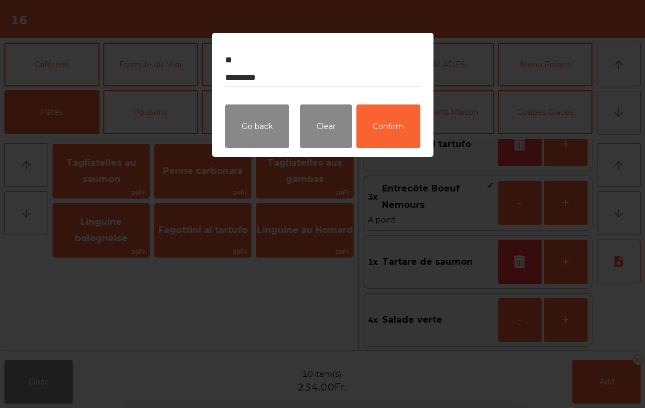
click at [399, 120] on button "Confirm" at bounding box center [388, 126] width 64 height 44
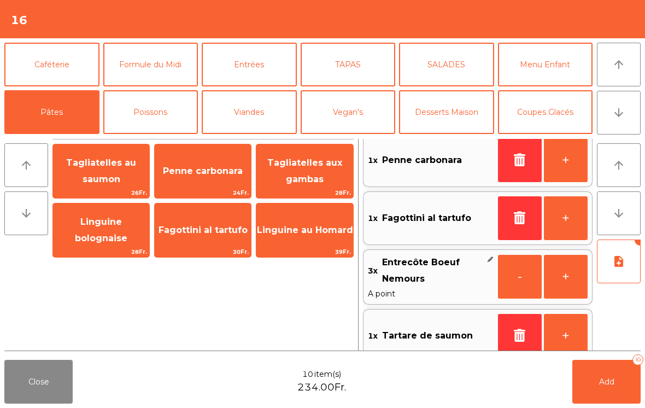
scroll to position [3, 0]
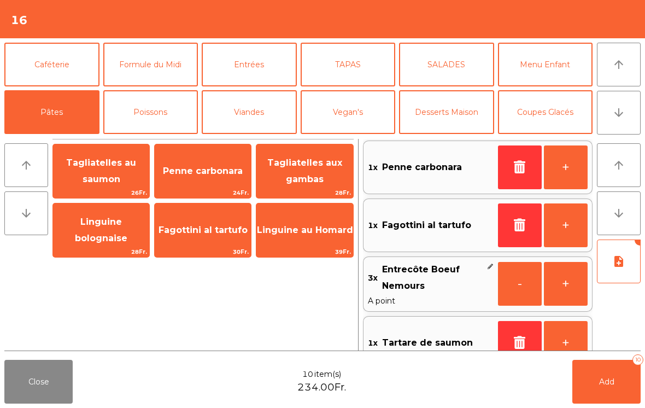
click at [603, 390] on button "Add 10" at bounding box center [606, 382] width 68 height 44
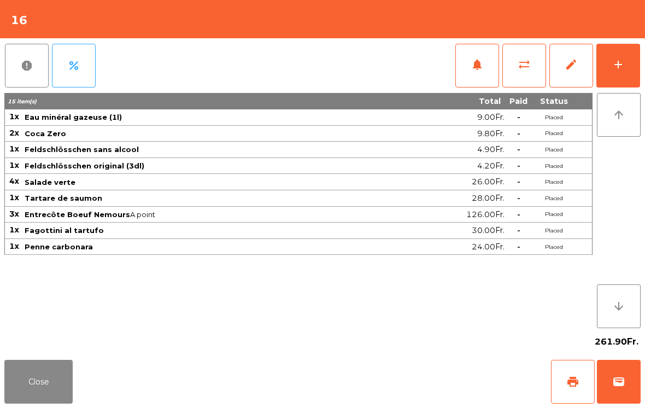
click at [36, 383] on button "Close" at bounding box center [38, 382] width 68 height 44
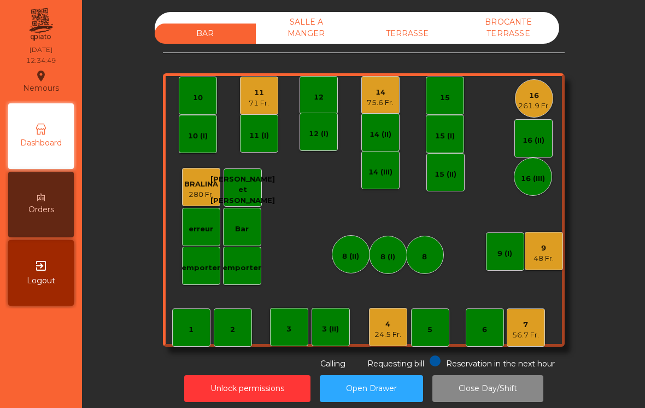
click at [557, 267] on div "9 48 Fr." at bounding box center [544, 251] width 38 height 38
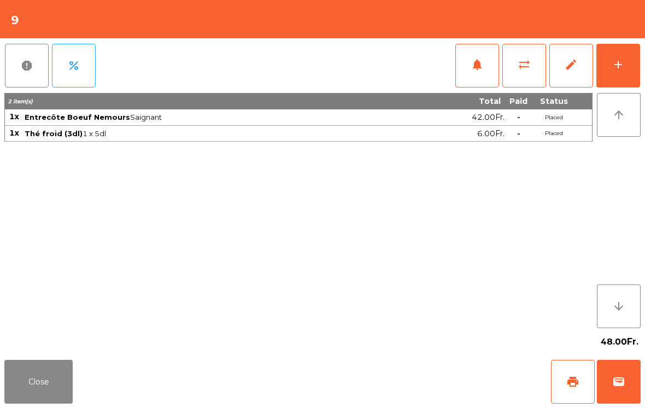
click at [578, 389] on button "print" at bounding box center [573, 382] width 44 height 44
click at [529, 73] on button "sync_alt" at bounding box center [524, 66] width 44 height 44
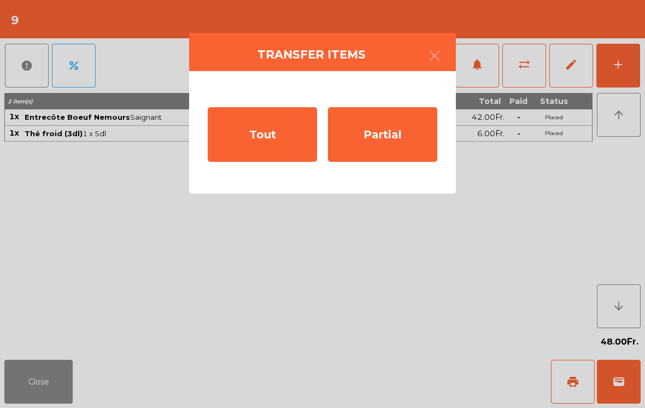
click at [261, 141] on div "Tout" at bounding box center [262, 134] width 109 height 55
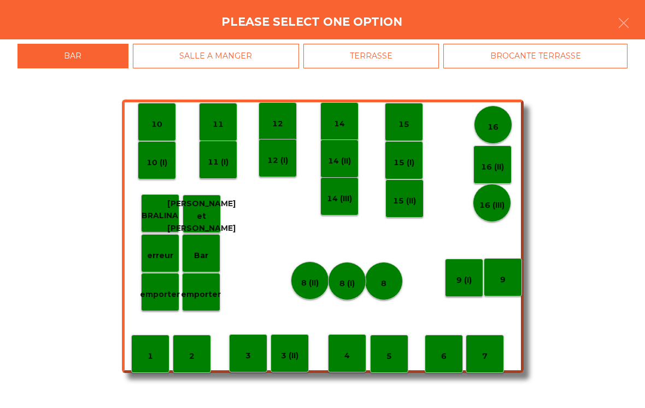
click at [532, 54] on div "BROCANTE TERRASSE" at bounding box center [535, 56] width 184 height 25
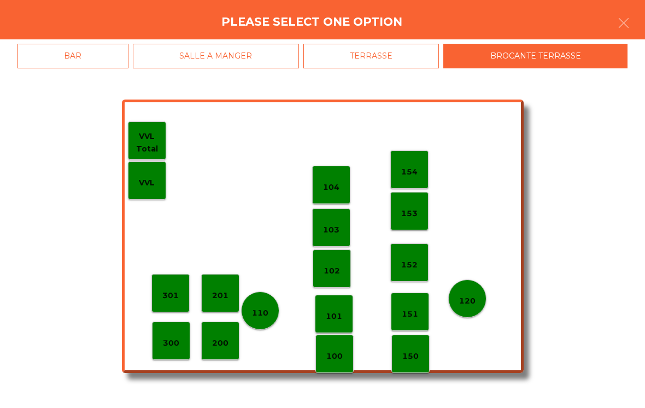
click at [419, 357] on div "150" at bounding box center [410, 354] width 38 height 38
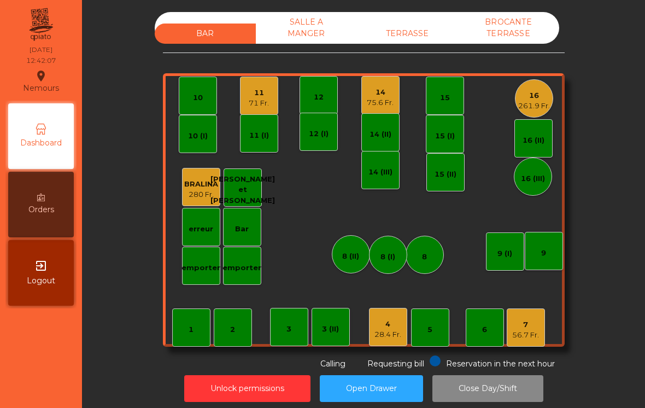
click at [379, 102] on div "75.6 Fr." at bounding box center [380, 102] width 27 height 11
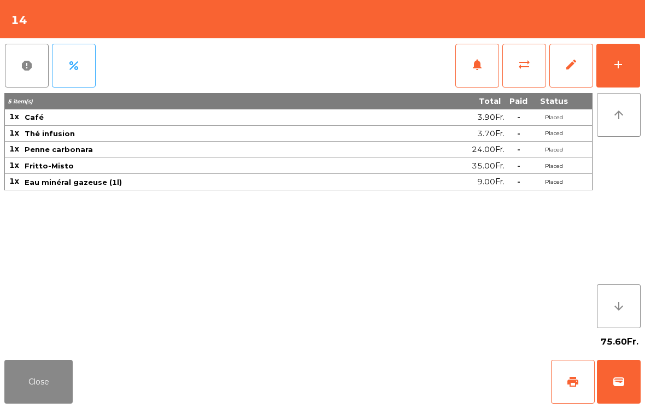
click at [570, 386] on span "print" at bounding box center [572, 381] width 13 height 13
click at [513, 62] on button "sync_alt" at bounding box center [524, 66] width 44 height 44
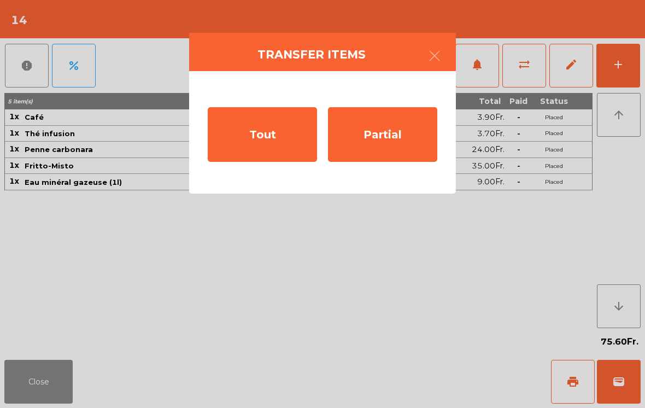
click at [259, 140] on div "Tout" at bounding box center [262, 134] width 109 height 55
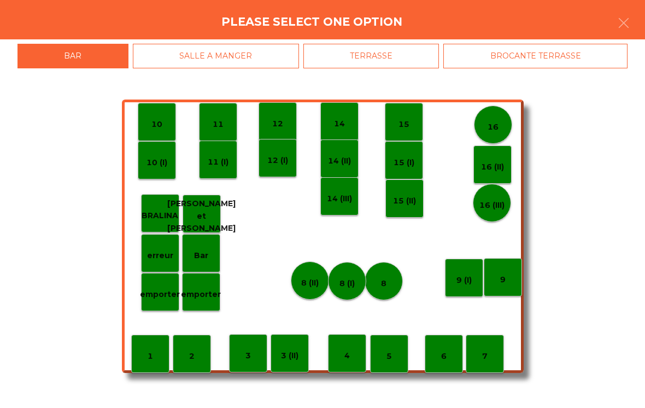
click at [517, 50] on div "BROCANTE TERRASSE" at bounding box center [535, 56] width 184 height 25
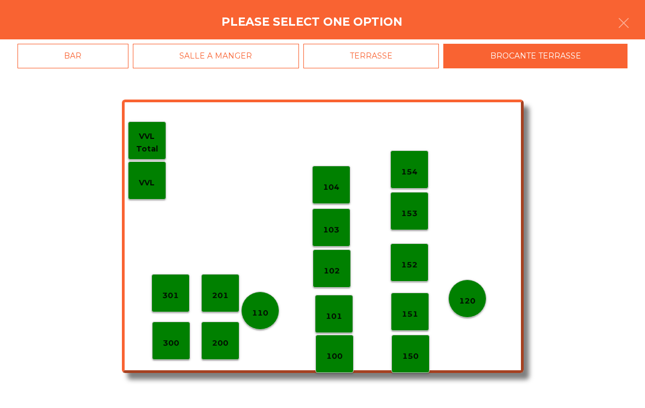
click at [332, 251] on div "102" at bounding box center [332, 268] width 38 height 38
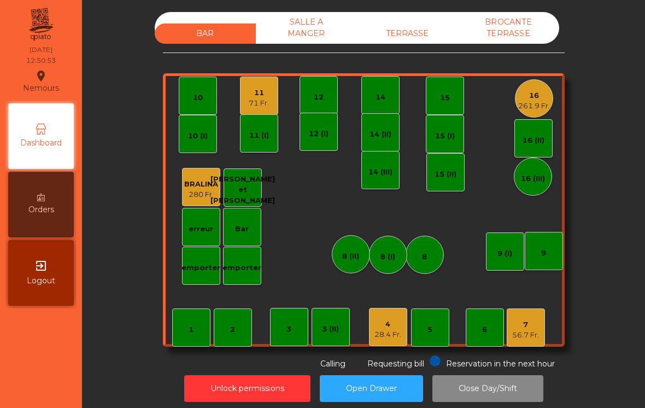
click at [525, 108] on div "261.9 Fr." at bounding box center [534, 106] width 32 height 11
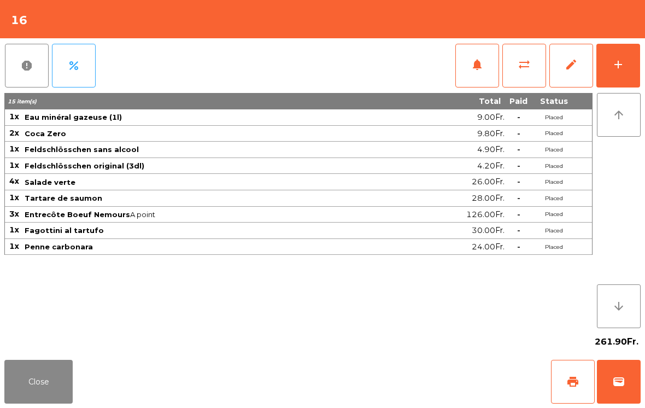
click at [484, 74] on button "notifications" at bounding box center [477, 66] width 44 height 44
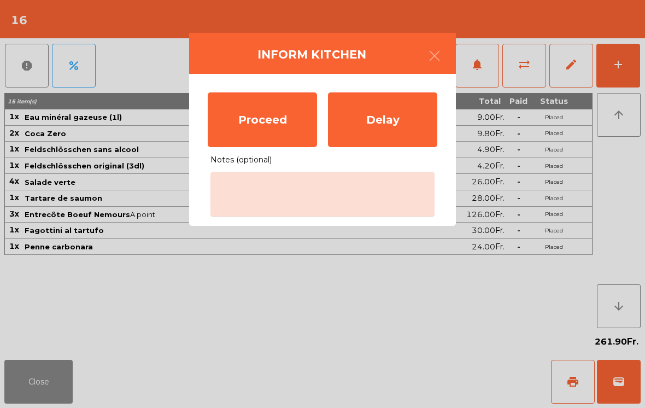
click at [279, 129] on div "Proceed" at bounding box center [262, 119] width 109 height 55
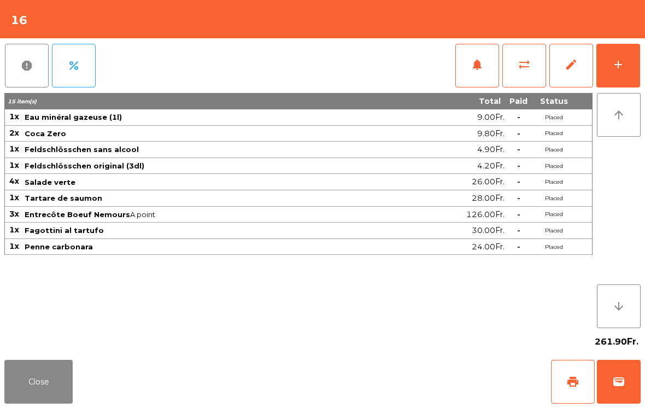
click at [39, 398] on button "Close" at bounding box center [38, 382] width 68 height 44
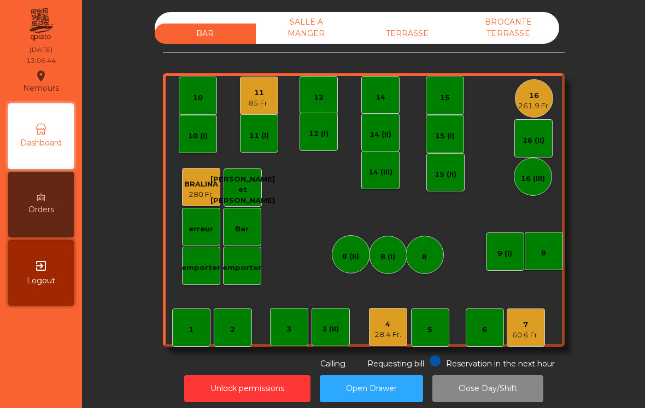
click at [533, 346] on div "7 60.6 Fr." at bounding box center [526, 327] width 38 height 38
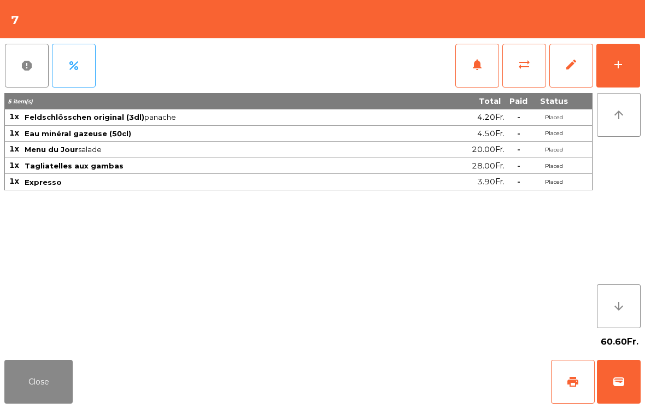
click at [566, 389] on button "print" at bounding box center [573, 382] width 44 height 44
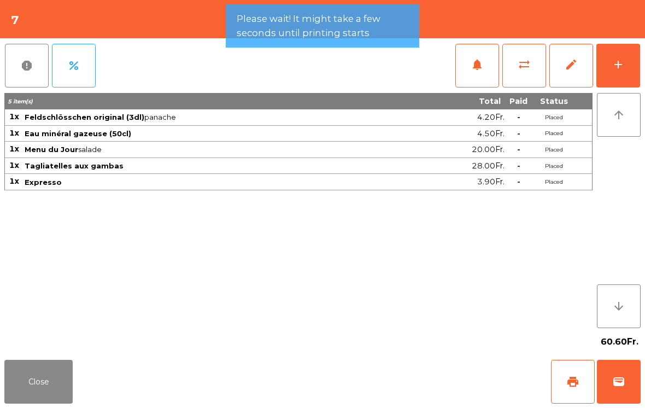
click at [60, 385] on button "Close" at bounding box center [38, 382] width 68 height 44
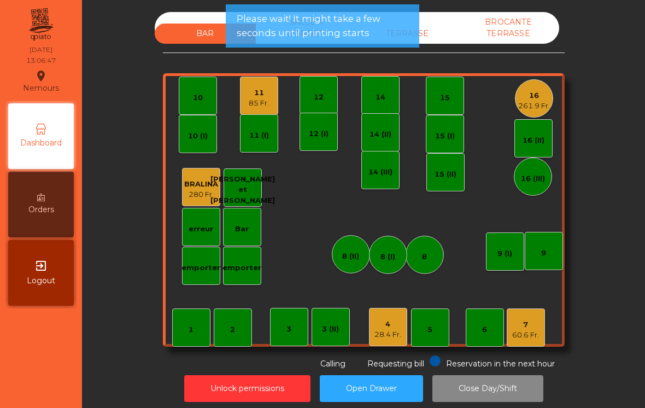
click at [384, 334] on div "28.4 Fr." at bounding box center [387, 334] width 27 height 11
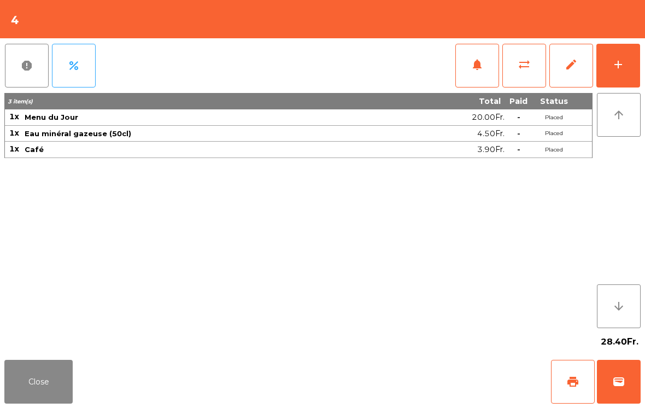
click at [622, 393] on button "wallet" at bounding box center [619, 382] width 44 height 44
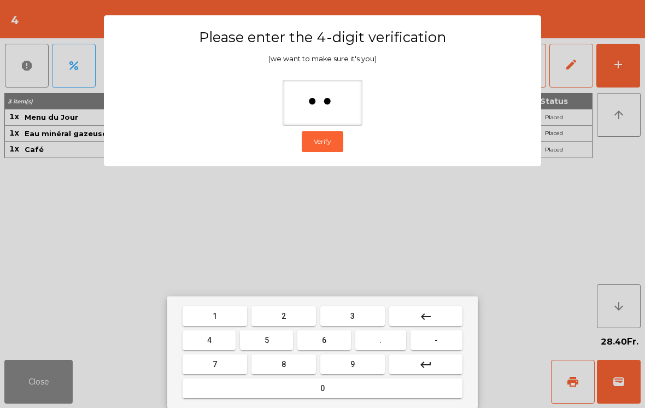
type input "***"
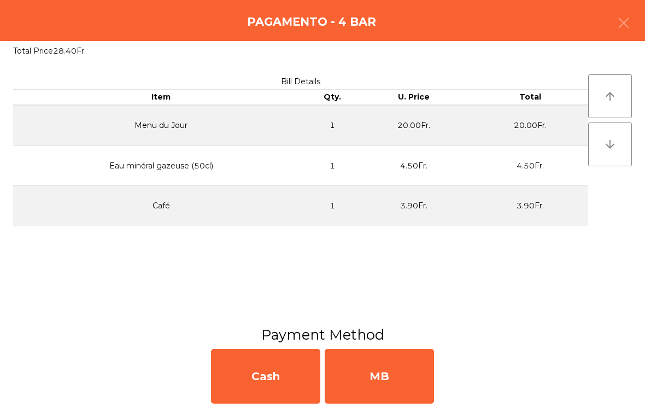
click at [409, 375] on div "MB" at bounding box center [379, 376] width 109 height 55
click at [409, 375] on div "No" at bounding box center [379, 376] width 109 height 55
click at [398, 377] on div "No" at bounding box center [379, 376] width 109 height 55
click at [405, 383] on div "No" at bounding box center [379, 376] width 109 height 55
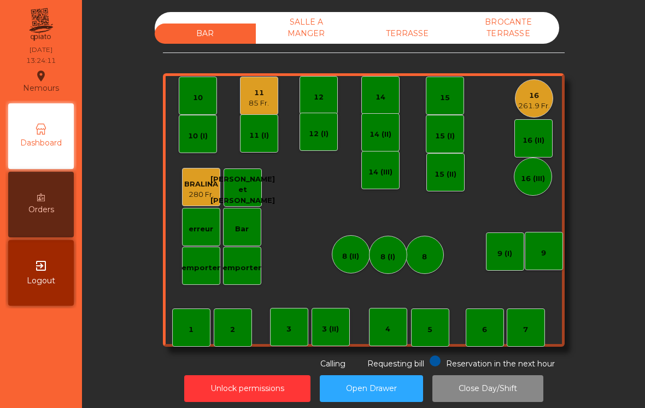
scroll to position [5, 0]
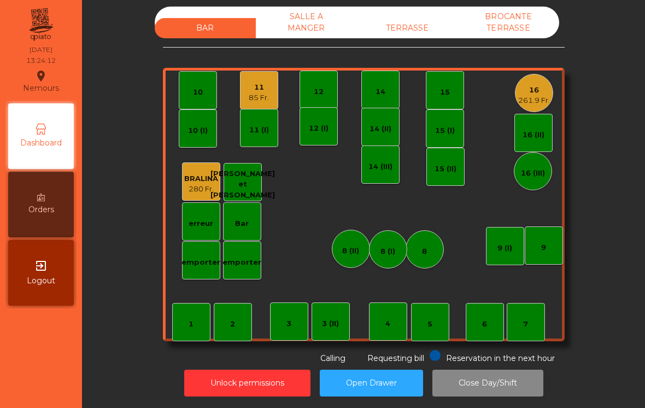
click at [525, 98] on div "261.9 Fr." at bounding box center [534, 100] width 32 height 11
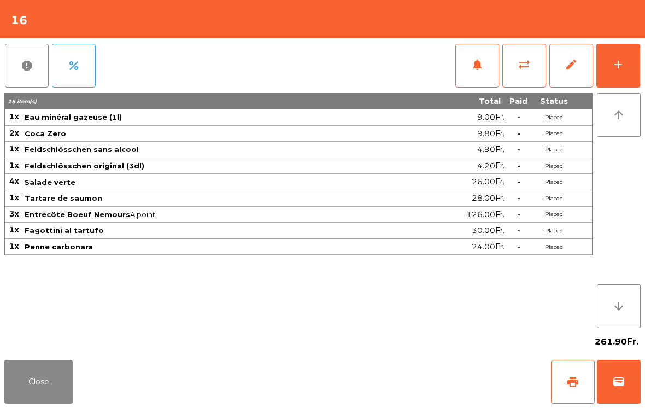
click at [624, 63] on div "add" at bounding box center [618, 64] width 13 height 13
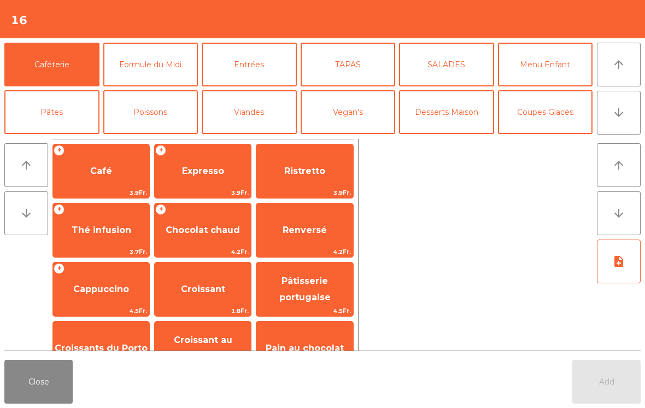
click at [443, 122] on button "Desserts Maison" at bounding box center [446, 112] width 95 height 44
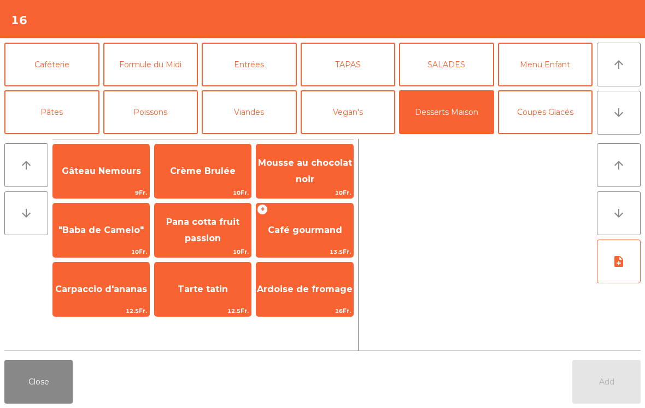
click at [109, 233] on span ""Baba de Camelo"" at bounding box center [100, 230] width 85 height 10
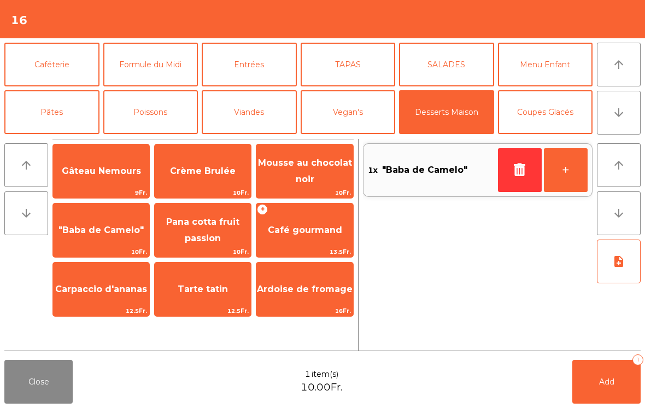
click at [49, 72] on button "Caféterie" at bounding box center [51, 65] width 95 height 44
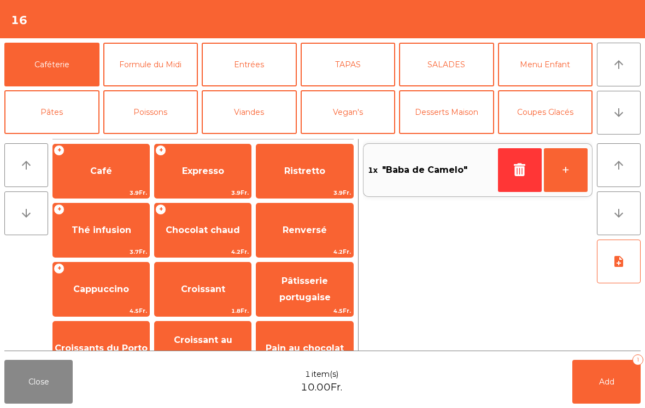
click at [208, 171] on span "Expresso" at bounding box center [203, 171] width 42 height 10
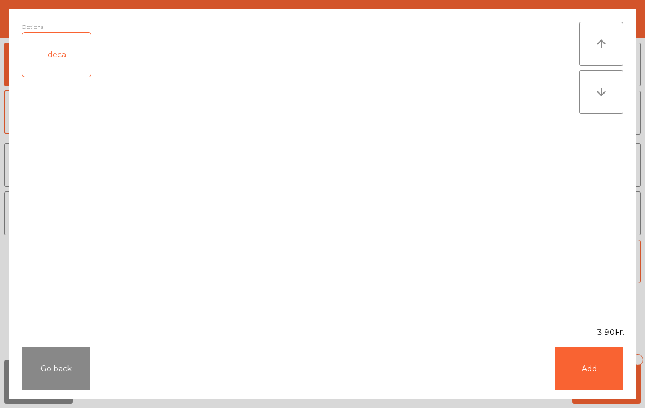
click at [584, 368] on button "Add" at bounding box center [589, 369] width 68 height 44
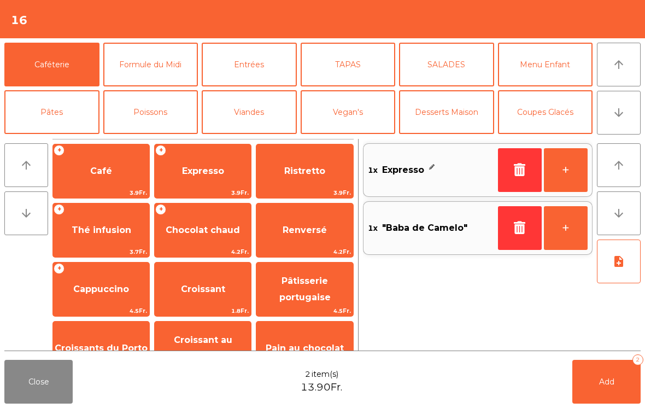
click at [574, 172] on button "+" at bounding box center [566, 170] width 44 height 44
click at [308, 181] on span "Ristretto" at bounding box center [304, 171] width 96 height 30
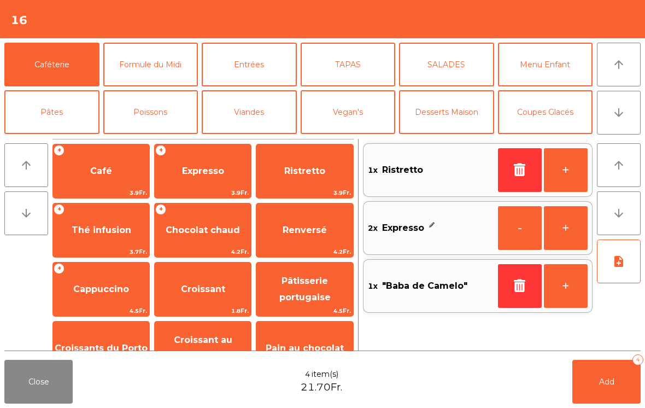
click at [565, 170] on button "+" at bounding box center [566, 170] width 44 height 44
click at [601, 402] on button "Add 5" at bounding box center [606, 382] width 68 height 44
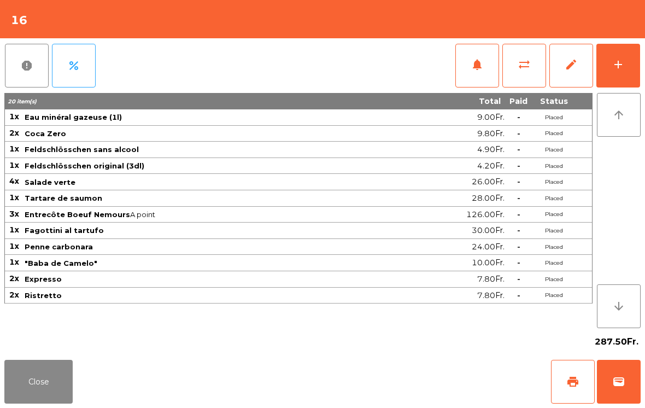
click at [26, 380] on button "Close" at bounding box center [38, 382] width 68 height 44
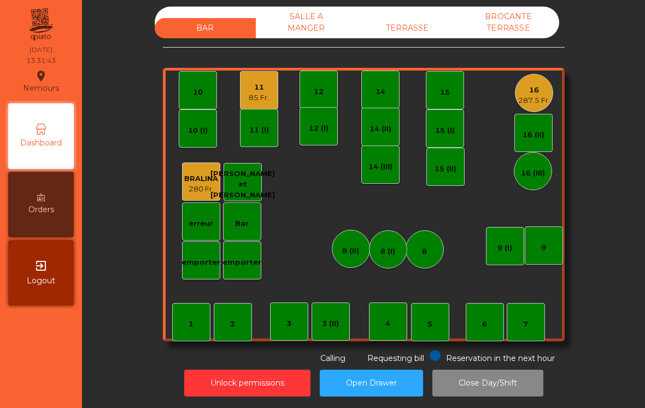
click at [257, 79] on div "11 85 Fr." at bounding box center [259, 91] width 20 height 26
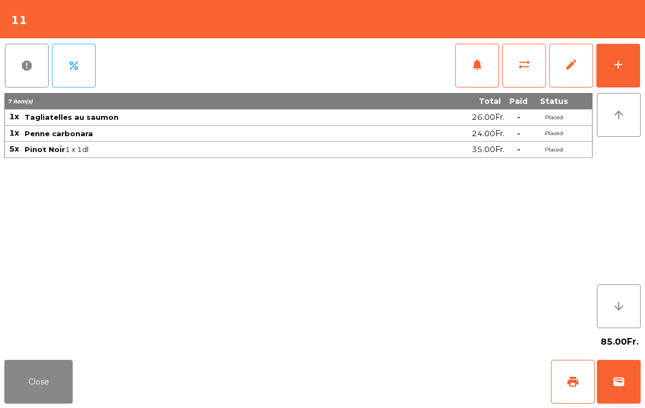
click at [640, 60] on button "add" at bounding box center [618, 66] width 44 height 44
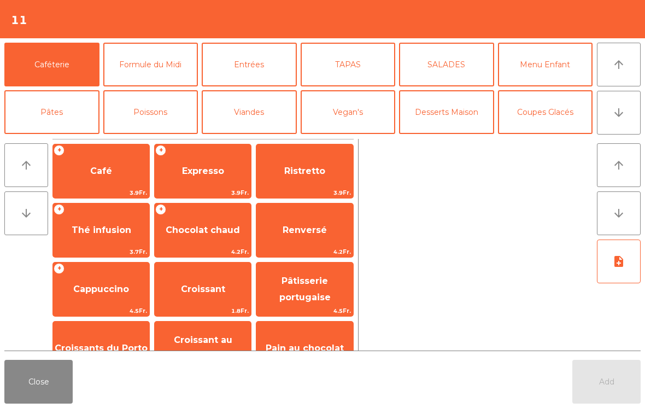
click at [110, 177] on span "Café" at bounding box center [101, 171] width 96 height 30
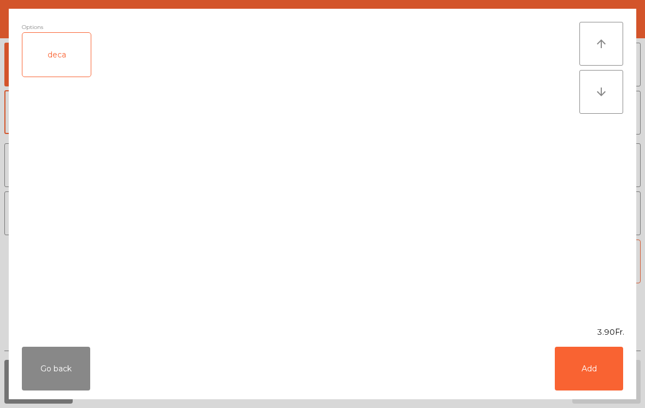
click at [589, 379] on button "Add" at bounding box center [589, 369] width 68 height 44
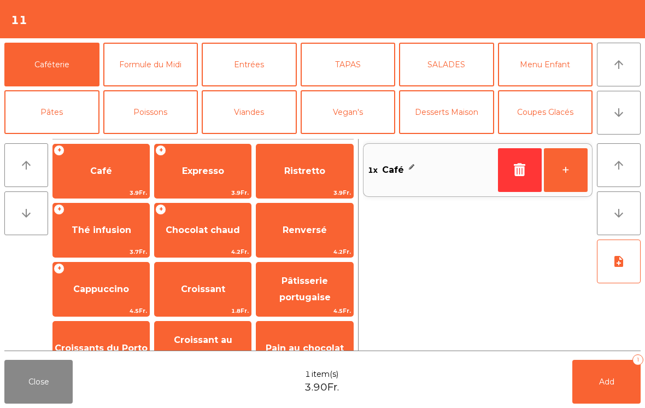
click at [589, 378] on button "Add 1" at bounding box center [606, 382] width 68 height 44
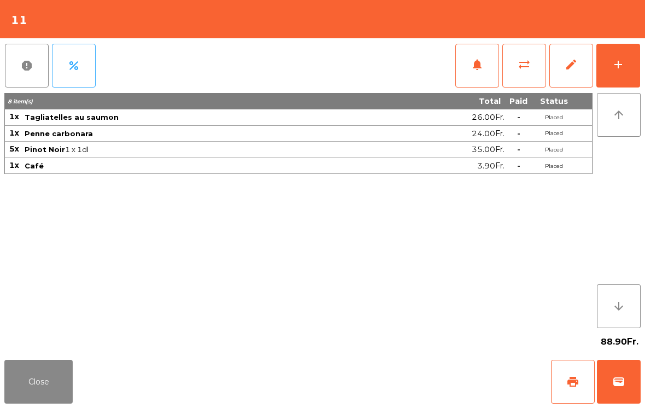
click at [578, 398] on button "print" at bounding box center [573, 382] width 44 height 44
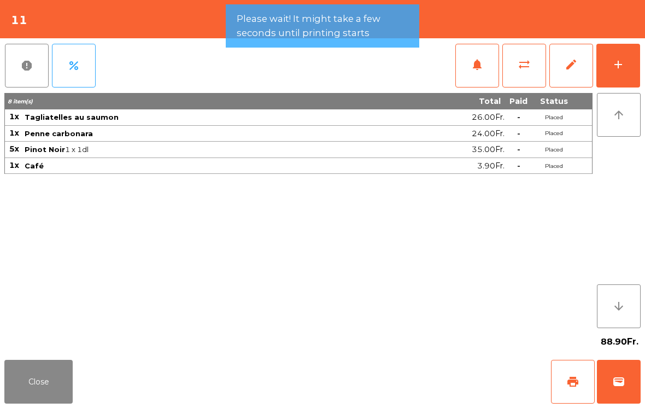
click at [55, 377] on button "Close" at bounding box center [38, 382] width 68 height 44
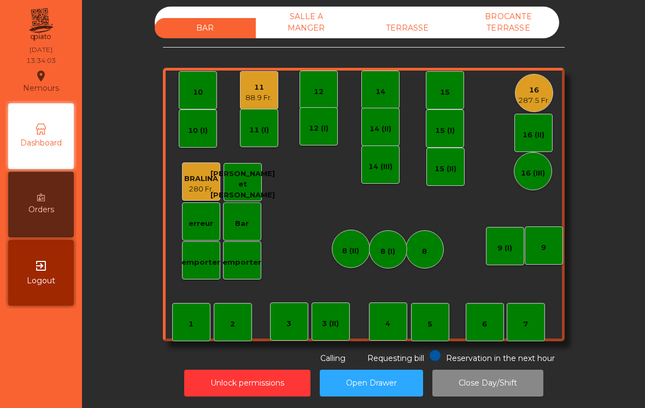
click at [439, 319] on div "5" at bounding box center [430, 322] width 38 height 38
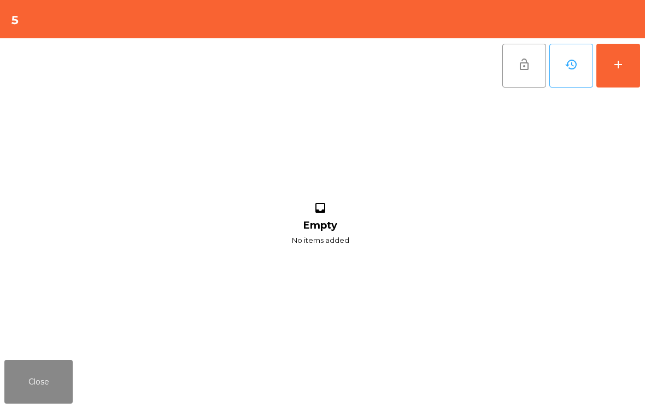
click at [628, 70] on button "add" at bounding box center [618, 66] width 44 height 44
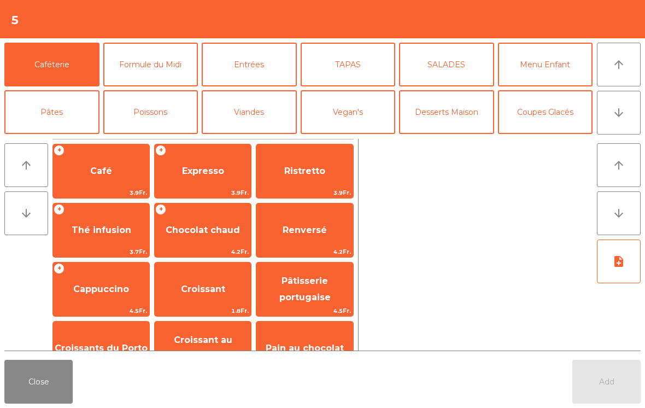
click at [151, 70] on button "Formule du Midi" at bounding box center [150, 65] width 95 height 44
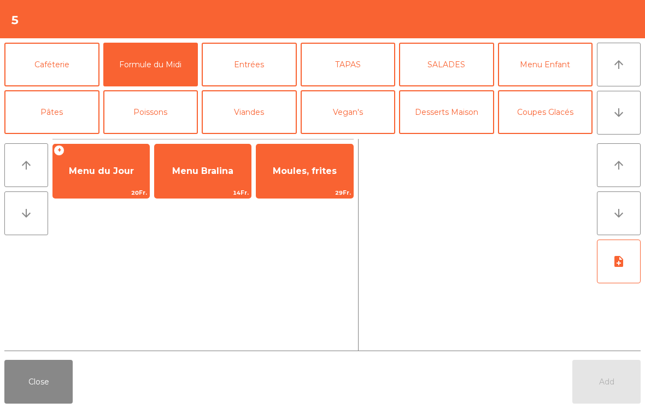
click at [110, 182] on span "Menu du Jour" at bounding box center [101, 171] width 96 height 30
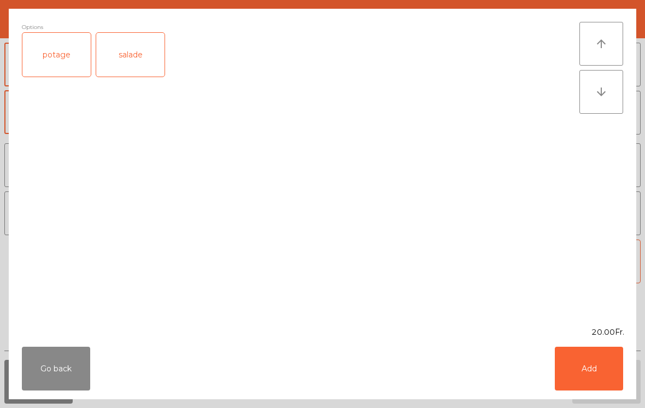
click at [151, 63] on div "salade" at bounding box center [130, 55] width 68 height 44
click at [599, 359] on button "Add" at bounding box center [589, 369] width 68 height 44
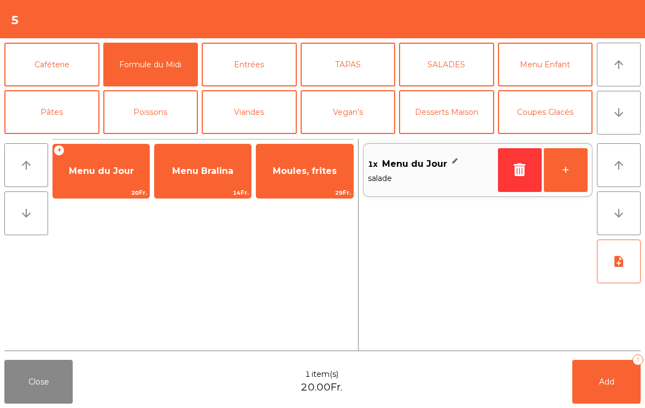
click at [565, 176] on button "+" at bounding box center [566, 170] width 44 height 44
click at [157, 138] on button "Bières" at bounding box center [150, 160] width 95 height 44
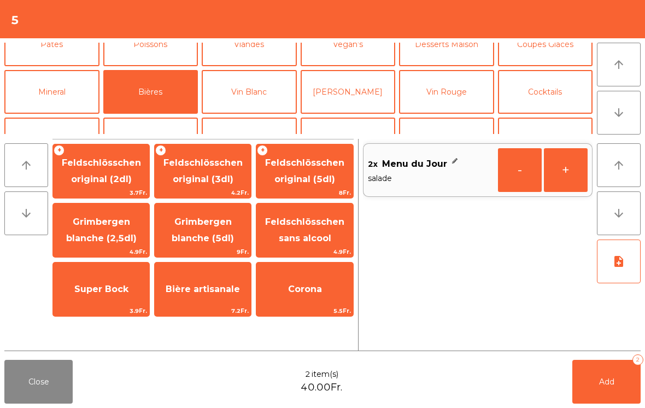
click at [228, 185] on span "Feldschlösschen original (3dl)" at bounding box center [203, 171] width 96 height 46
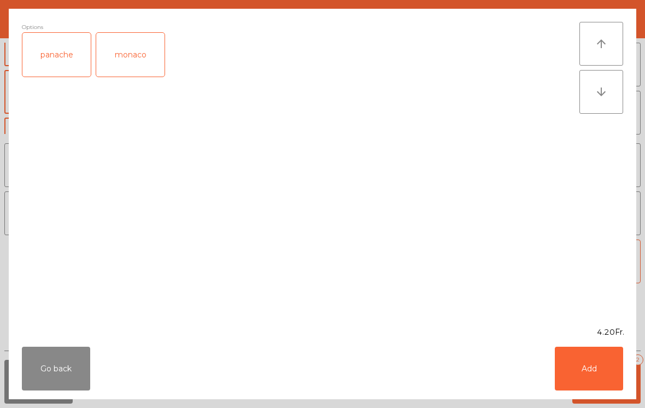
click at [597, 380] on button "Add" at bounding box center [589, 369] width 68 height 44
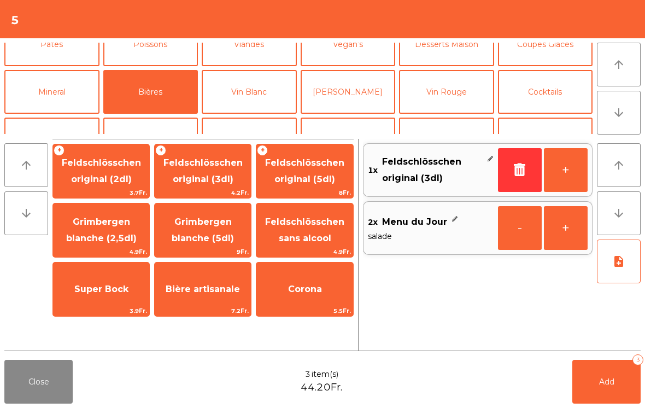
click at [59, 91] on button "Mineral" at bounding box center [51, 92] width 95 height 44
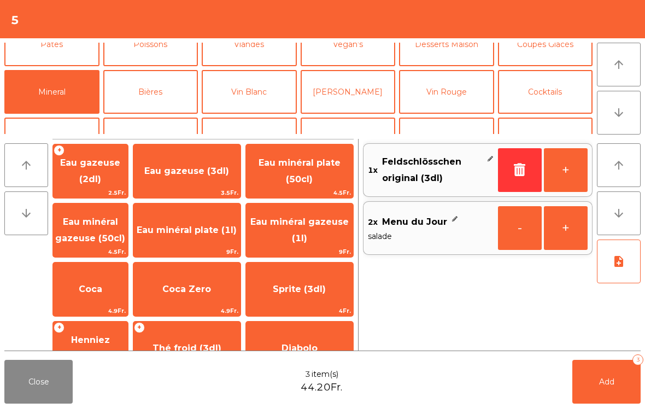
click at [323, 178] on span "Eau minéral plate (50cl)" at bounding box center [299, 171] width 107 height 46
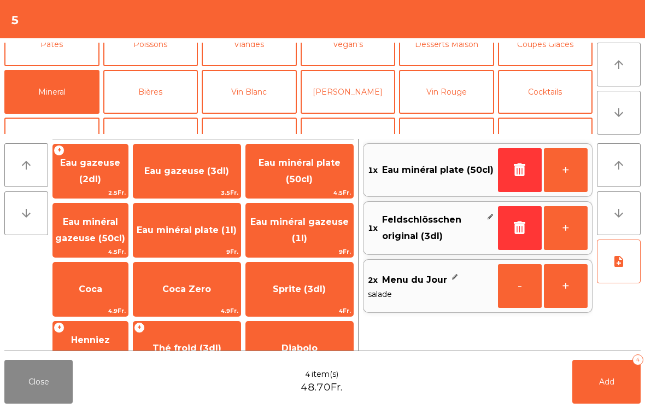
click at [581, 392] on button "Add 4" at bounding box center [606, 382] width 68 height 44
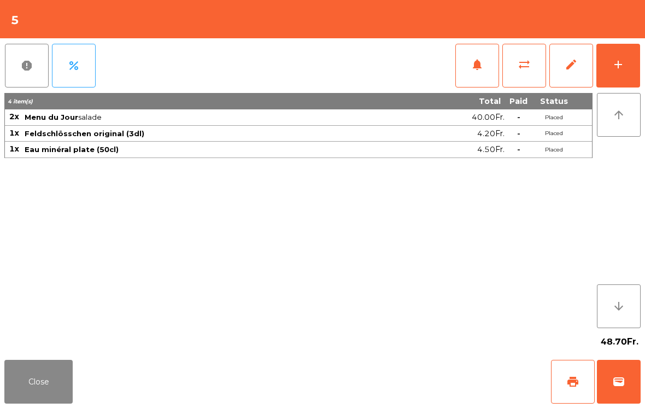
click at [50, 386] on button "Close" at bounding box center [38, 382] width 68 height 44
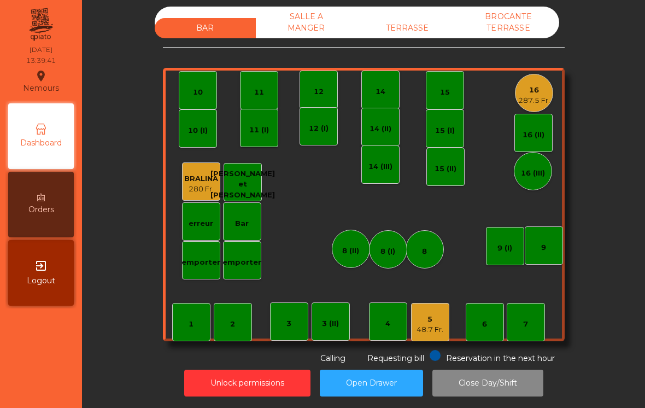
click at [523, 96] on div "287.5 Fr." at bounding box center [534, 100] width 32 height 11
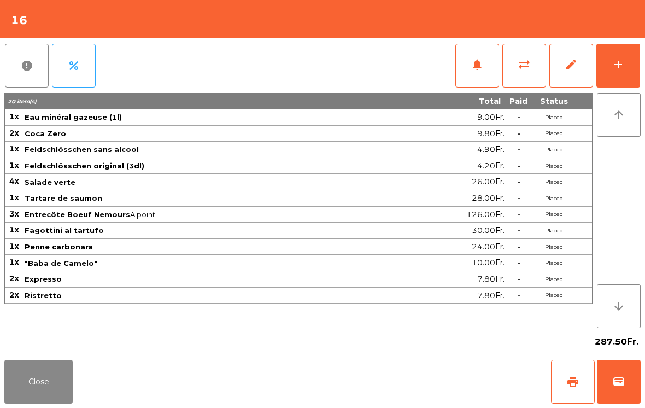
click at [610, 377] on button "wallet" at bounding box center [619, 382] width 44 height 44
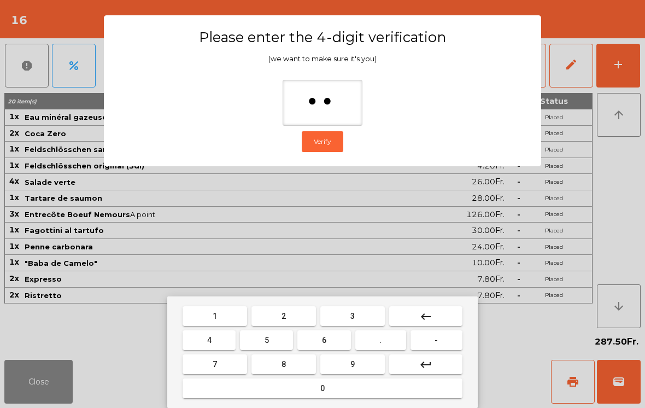
type input "***"
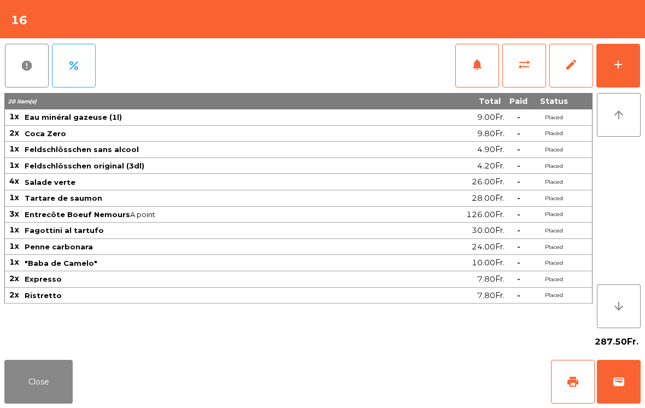
click at [389, 382] on div "Close print wallet" at bounding box center [322, 381] width 645 height 52
click at [388, 382] on div "Close print wallet" at bounding box center [322, 381] width 645 height 52
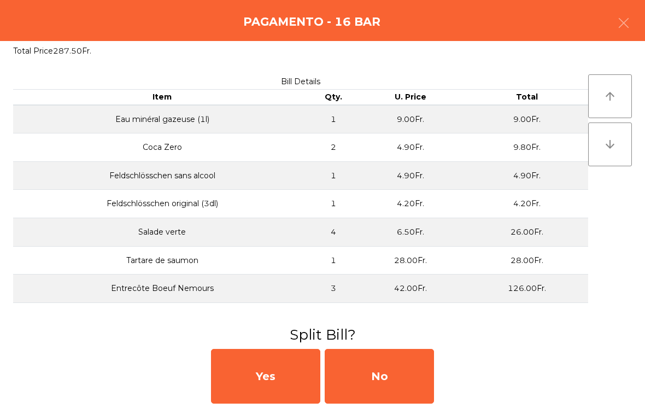
click at [380, 375] on div "No" at bounding box center [379, 376] width 109 height 55
click at [379, 371] on div "MB" at bounding box center [379, 376] width 109 height 55
click at [372, 365] on div "No" at bounding box center [379, 376] width 109 height 55
click at [383, 364] on div "No" at bounding box center [379, 376] width 109 height 55
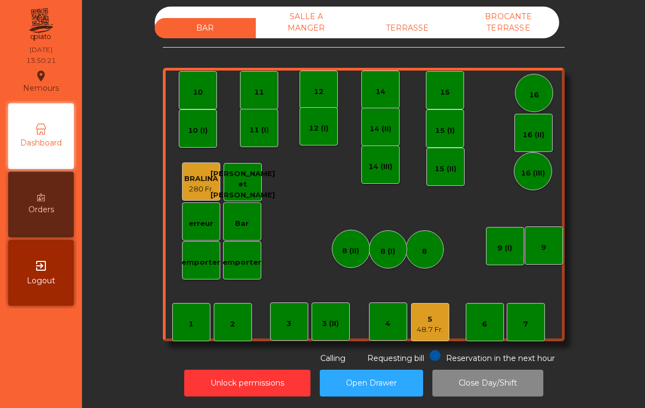
click at [422, 339] on div "5 48.7 Fr." at bounding box center [430, 322] width 38 height 38
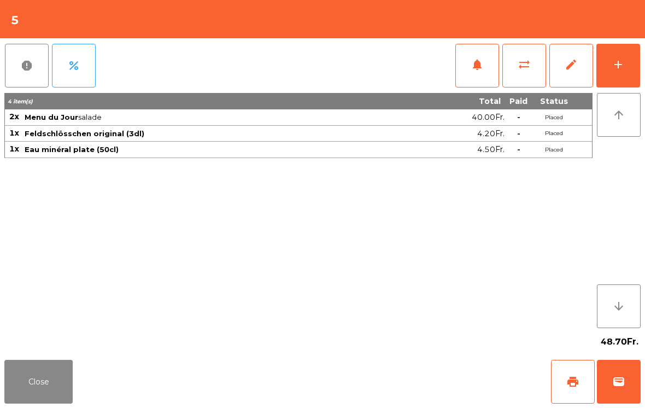
click at [478, 75] on button "notifications" at bounding box center [477, 66] width 44 height 44
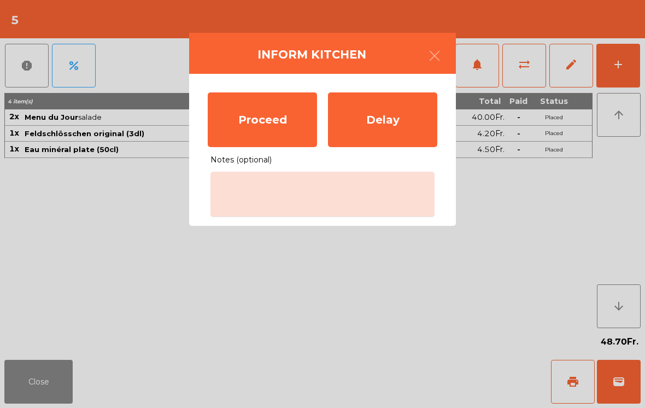
click at [296, 101] on div "Proceed" at bounding box center [262, 119] width 109 height 55
